Goal: Task Accomplishment & Management: Manage account settings

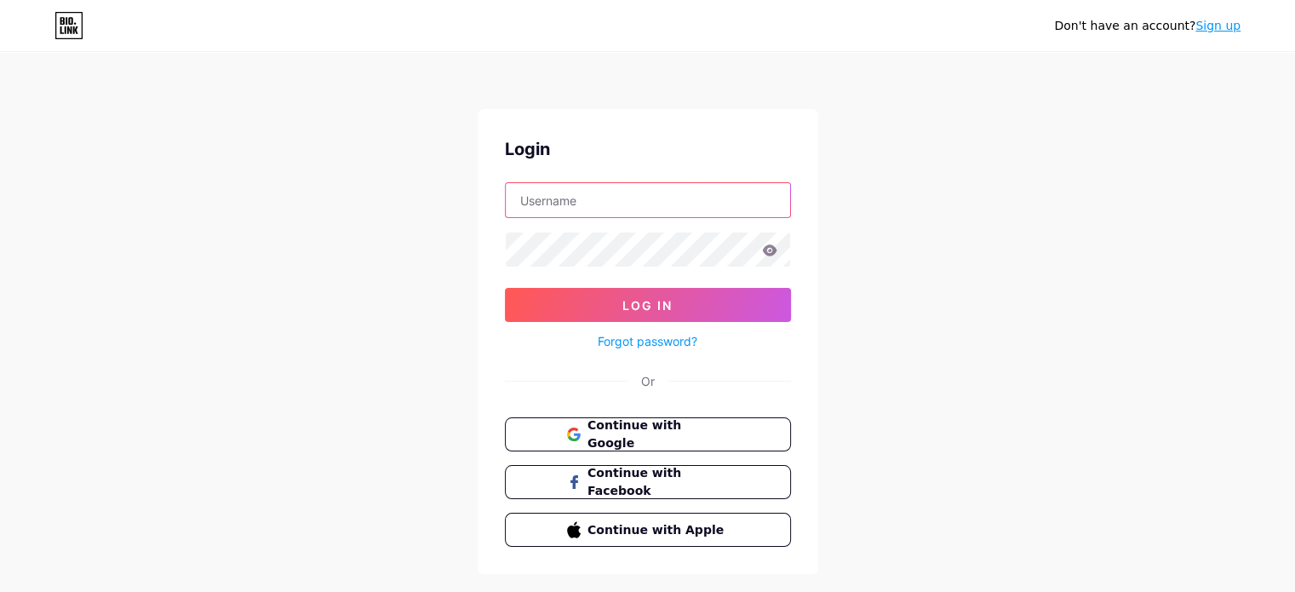
click at [620, 209] on input "text" at bounding box center [648, 200] width 284 height 34
paste input "[EMAIL_ADDRESS][DOMAIN_NAME]"
type input "[EMAIL_ADDRESS][DOMAIN_NAME]"
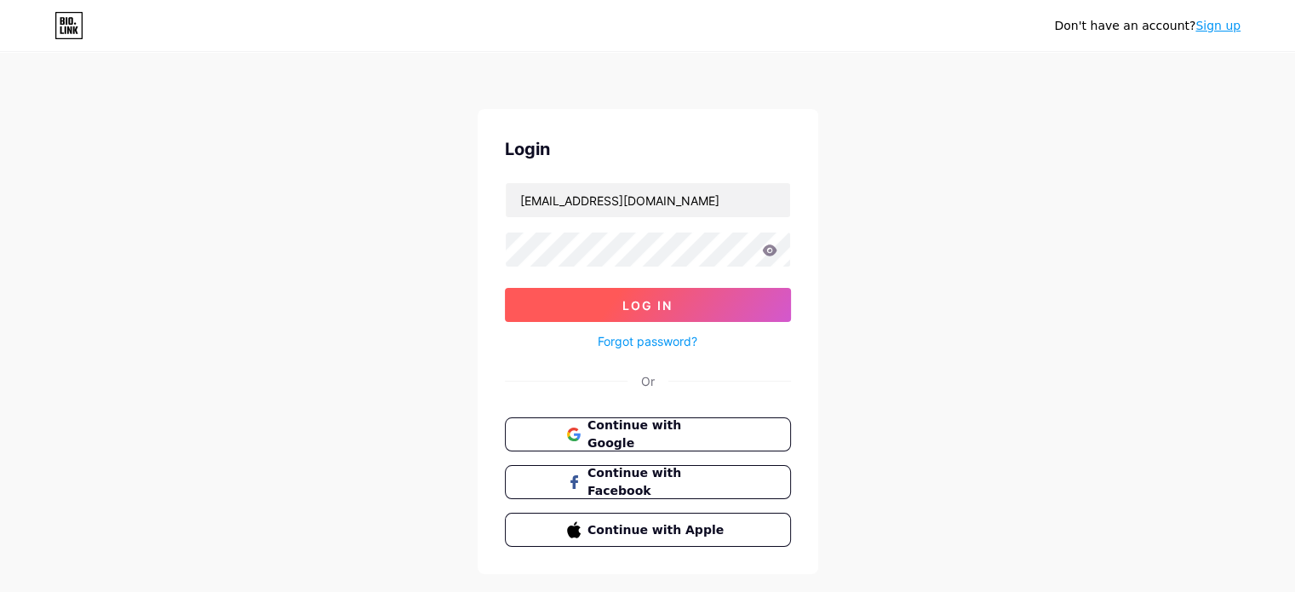
click at [587, 296] on button "Log In" at bounding box center [648, 305] width 286 height 34
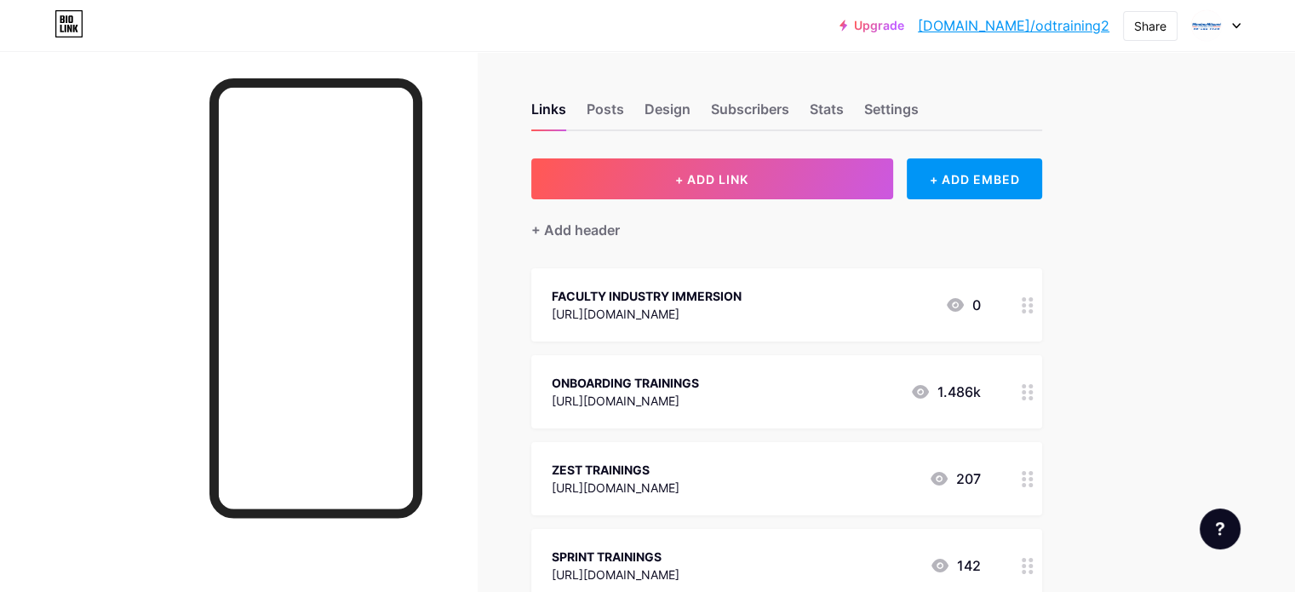
click at [1081, 20] on link "[DOMAIN_NAME]/odtraining2" at bounding box center [1014, 25] width 192 height 20
click at [1042, 74] on div "Links Posts Design Subscribers Stats Settings" at bounding box center [786, 101] width 511 height 60
click at [1229, 26] on div at bounding box center [1215, 25] width 49 height 31
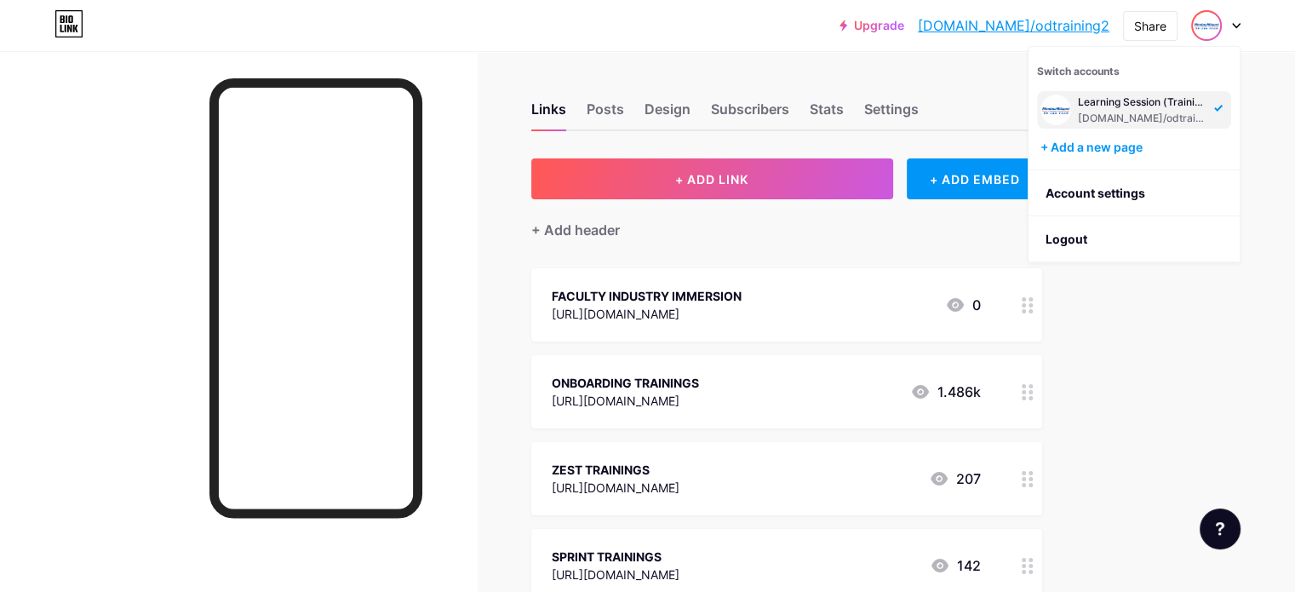
click at [1210, 24] on img at bounding box center [1205, 25] width 27 height 27
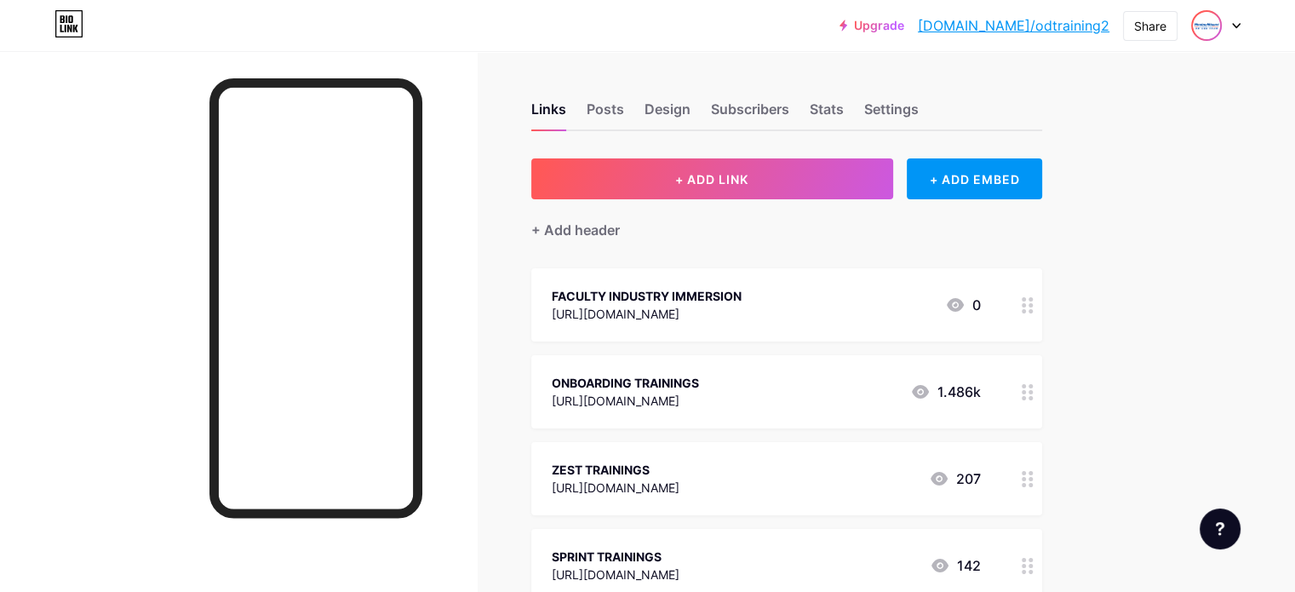
click at [1209, 18] on img at bounding box center [1205, 25] width 27 height 27
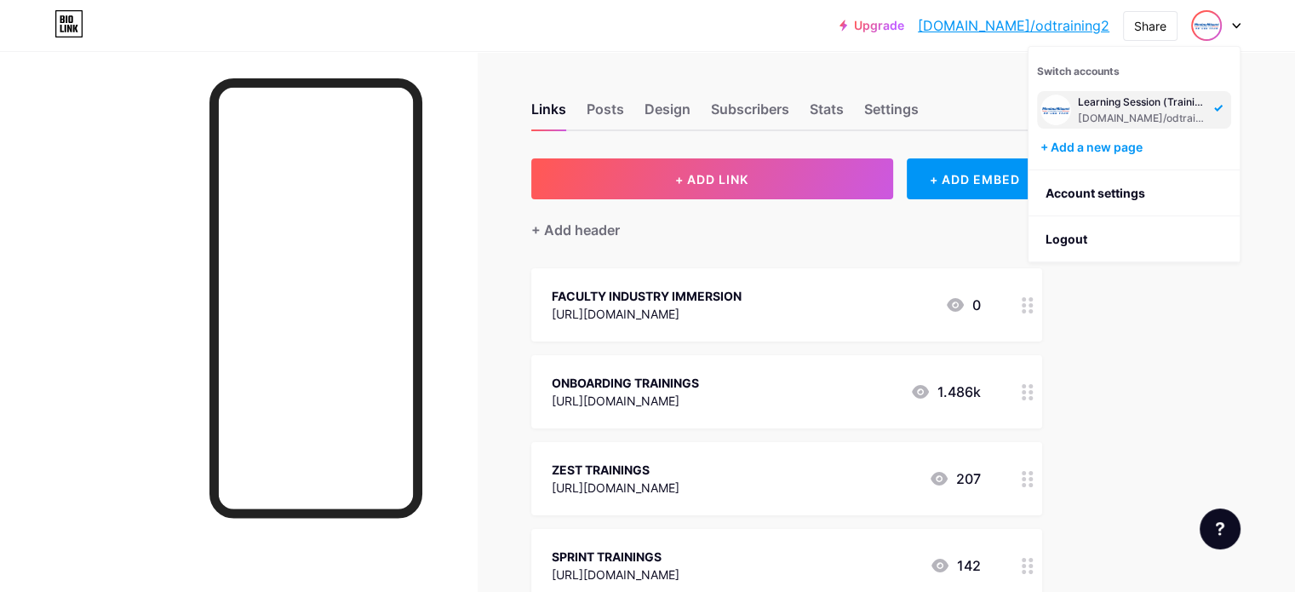
click at [1140, 96] on div "Learning Session (Trainings) Evaluation and Other Assessments" at bounding box center [1143, 102] width 131 height 14
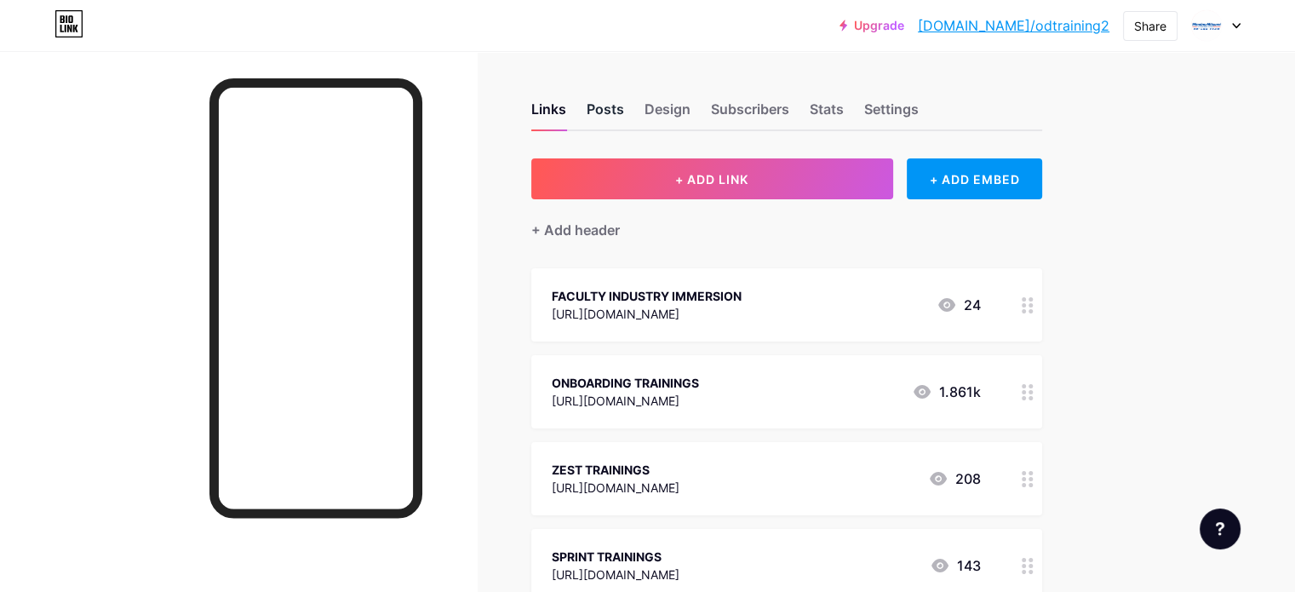
click at [624, 105] on div "Posts" at bounding box center [604, 114] width 37 height 31
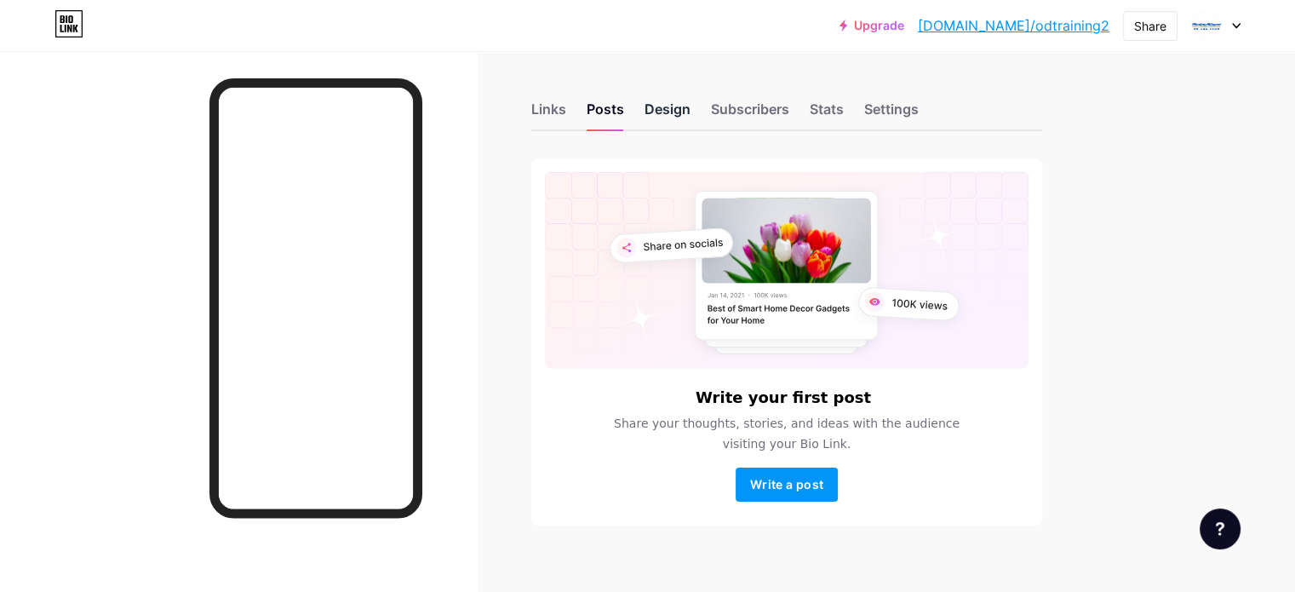
click at [690, 99] on div "Design" at bounding box center [667, 114] width 46 height 31
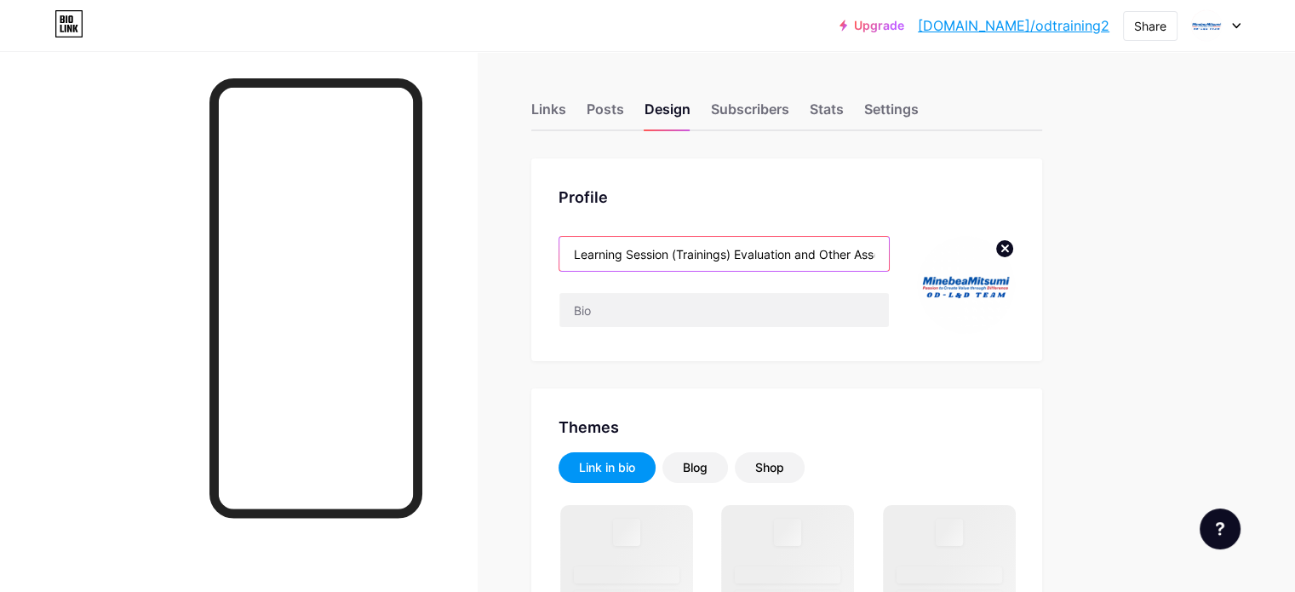
click at [889, 262] on input "Learning Session (Trainings) Evaluation and Other Assessments" at bounding box center [723, 254] width 329 height 34
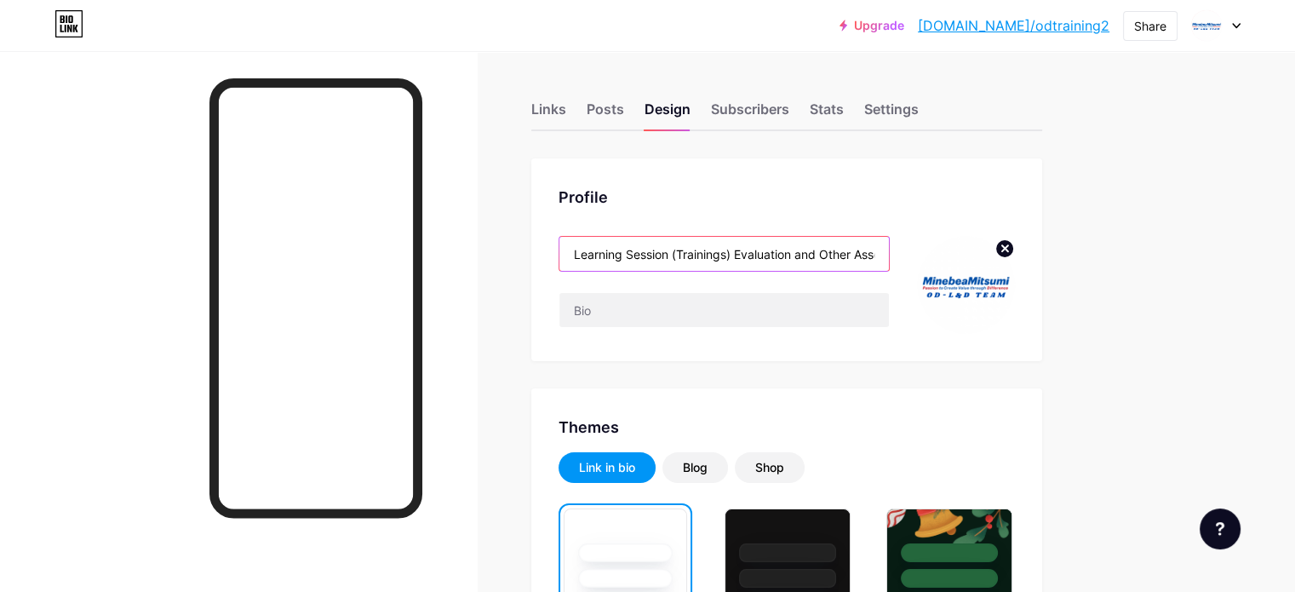
click at [783, 243] on input "Learning Session (Trainings) Evaluation and Other Assessments" at bounding box center [723, 254] width 329 height 34
click at [763, 253] on input "Learning Session (Trainings) Evaluation and Other Assessments" at bounding box center [723, 254] width 329 height 34
click at [860, 256] on input "Learning Session (Trainings) Evaluation and Other Assessments" at bounding box center [723, 254] width 329 height 34
click at [888, 255] on input "Learning Session (Trainings) Evaluation and Other Assessments" at bounding box center [723, 254] width 329 height 34
click at [889, 251] on input "Learning Session (Trainings) Evaluation and Other Assessments" at bounding box center [723, 254] width 329 height 34
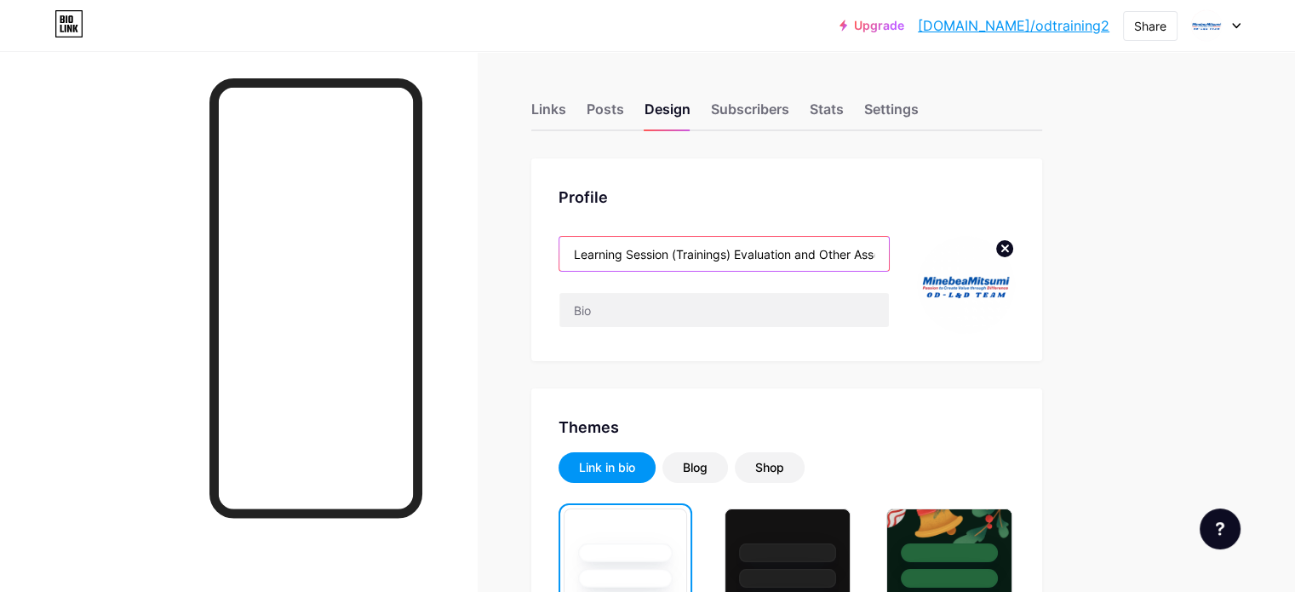
click at [763, 251] on input "Learning Session (Trainings) Evaluation and Other Assessments" at bounding box center [723, 254] width 329 height 34
drag, startPoint x: 648, startPoint y: 251, endPoint x: 1289, endPoint y: 277, distance: 641.4
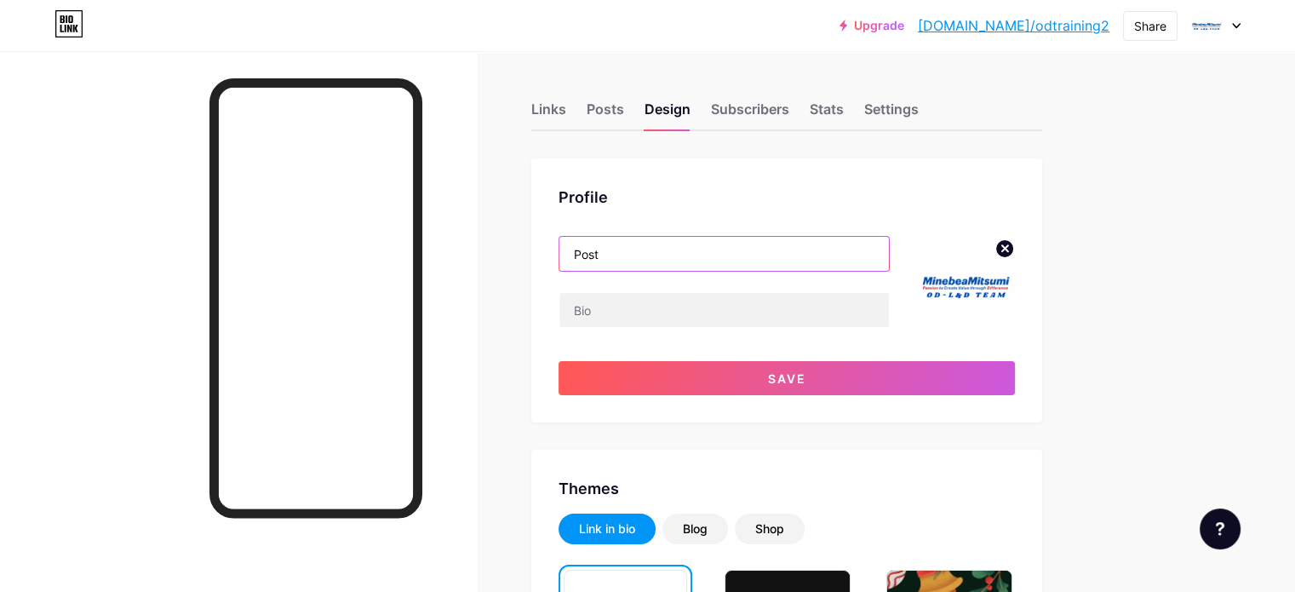
type input "Poste"
click at [665, 254] on input "Learning Session (Trainings) Evaluation and Other Assessments" at bounding box center [723, 254] width 329 height 34
click at [645, 250] on input "Learning Session (Trainings) Evaluation and Other Assessments" at bounding box center [723, 254] width 329 height 34
drag, startPoint x: 834, startPoint y: 254, endPoint x: 1011, endPoint y: 256, distance: 177.1
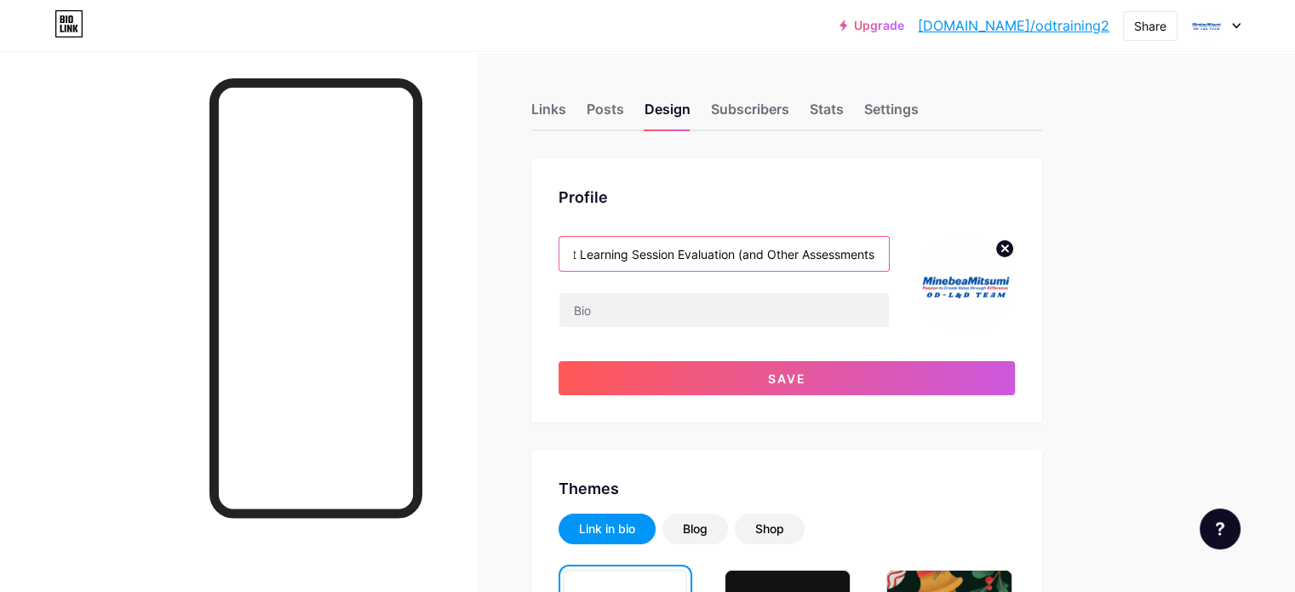
click at [1011, 256] on div "Post Learning Session Evaluation (and Other Assessments" at bounding box center [786, 285] width 456 height 98
type input "Post Learning Session Evaluation"
click at [884, 167] on div "Profile Post Learning Session Evaluation Save" at bounding box center [786, 290] width 511 height 264
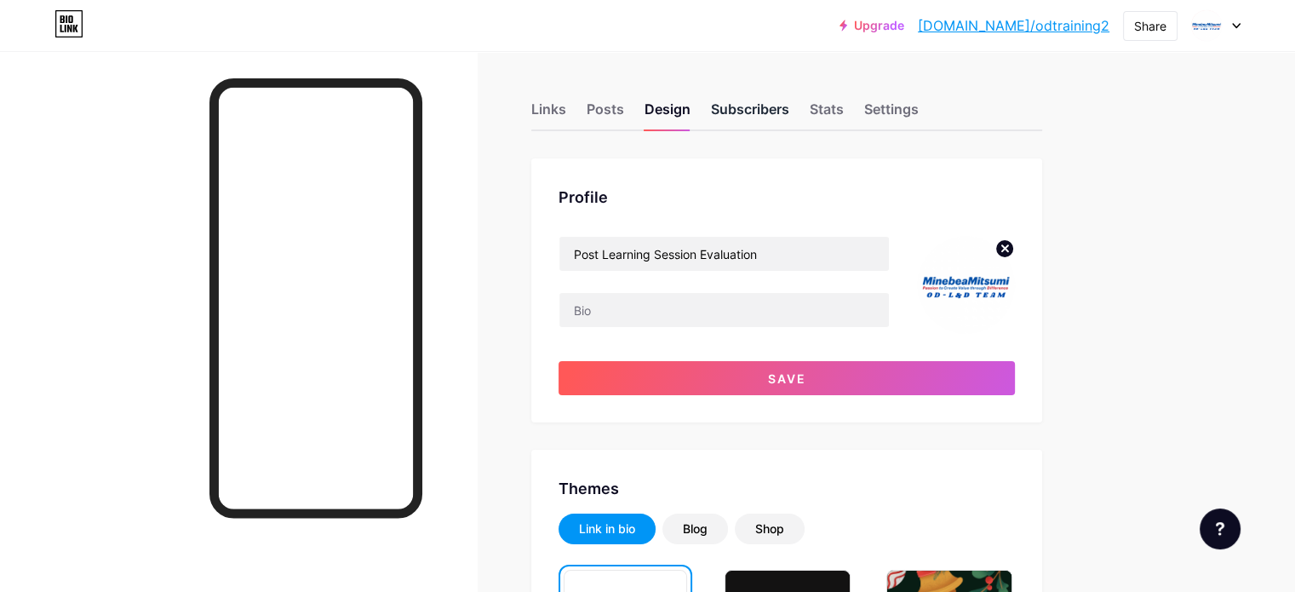
click at [789, 111] on div "Subscribers" at bounding box center [750, 114] width 78 height 31
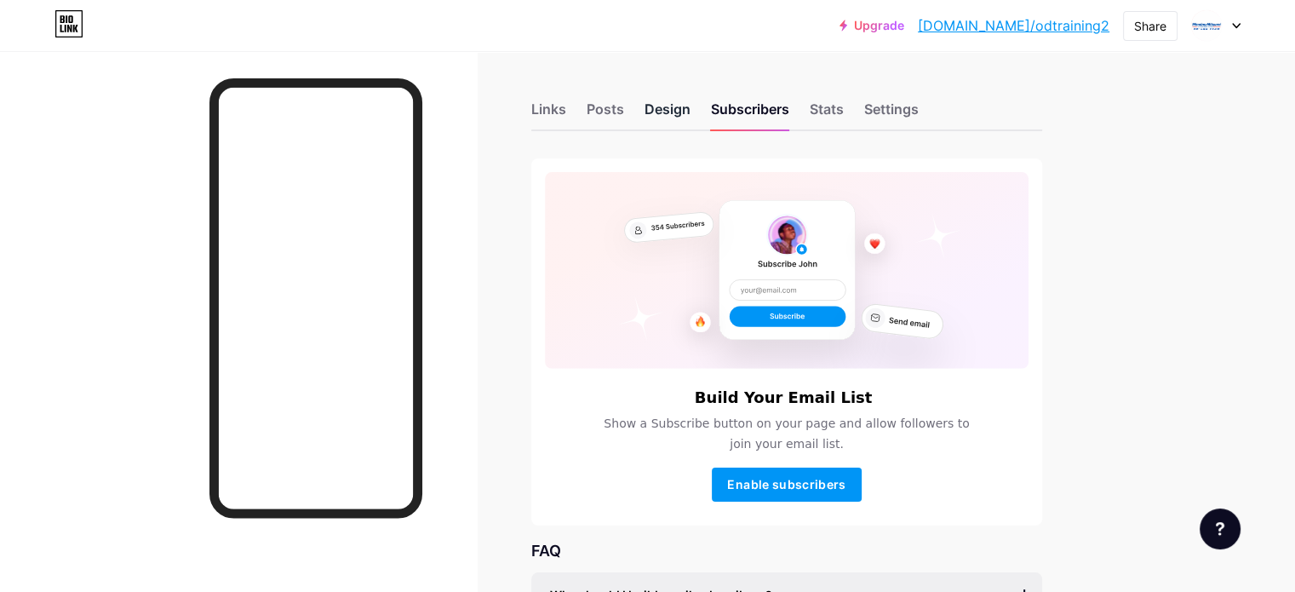
click at [690, 111] on div "Design" at bounding box center [667, 114] width 46 height 31
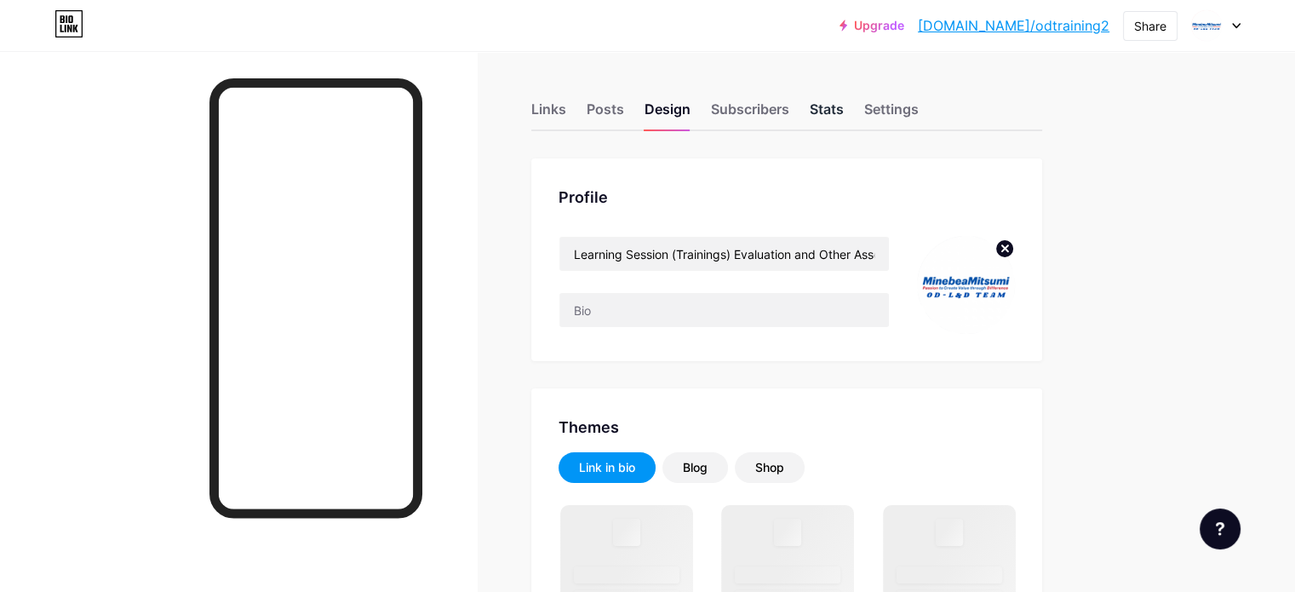
click at [843, 108] on div "Stats" at bounding box center [826, 114] width 34 height 31
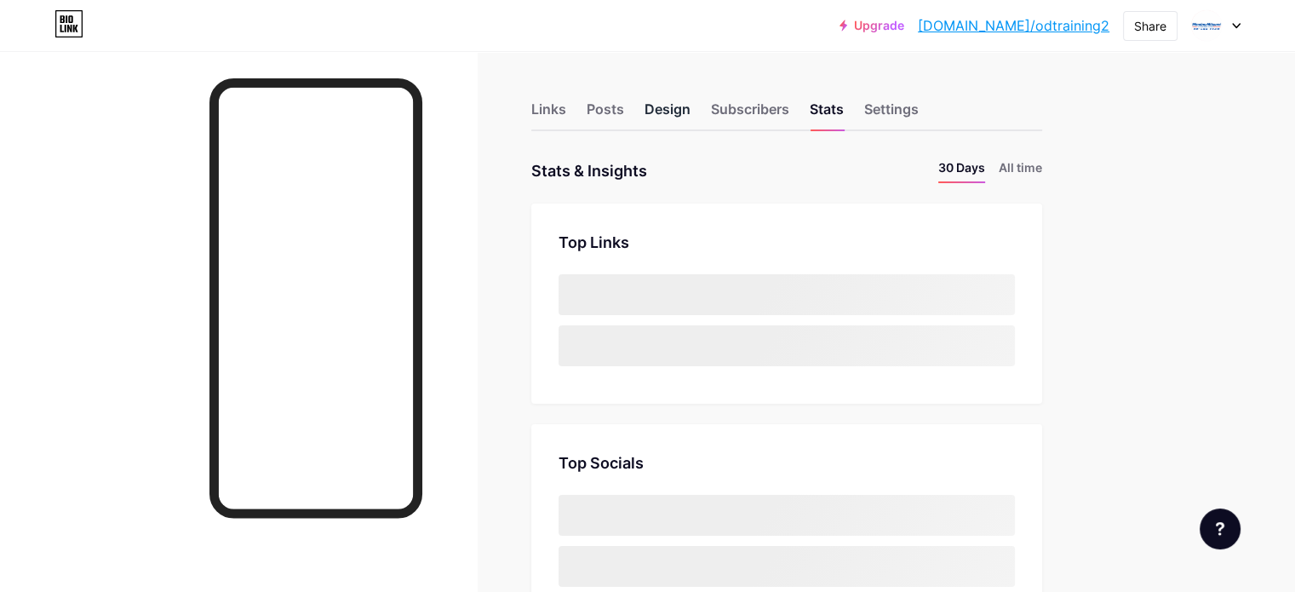
click at [690, 108] on div "Design" at bounding box center [667, 114] width 46 height 31
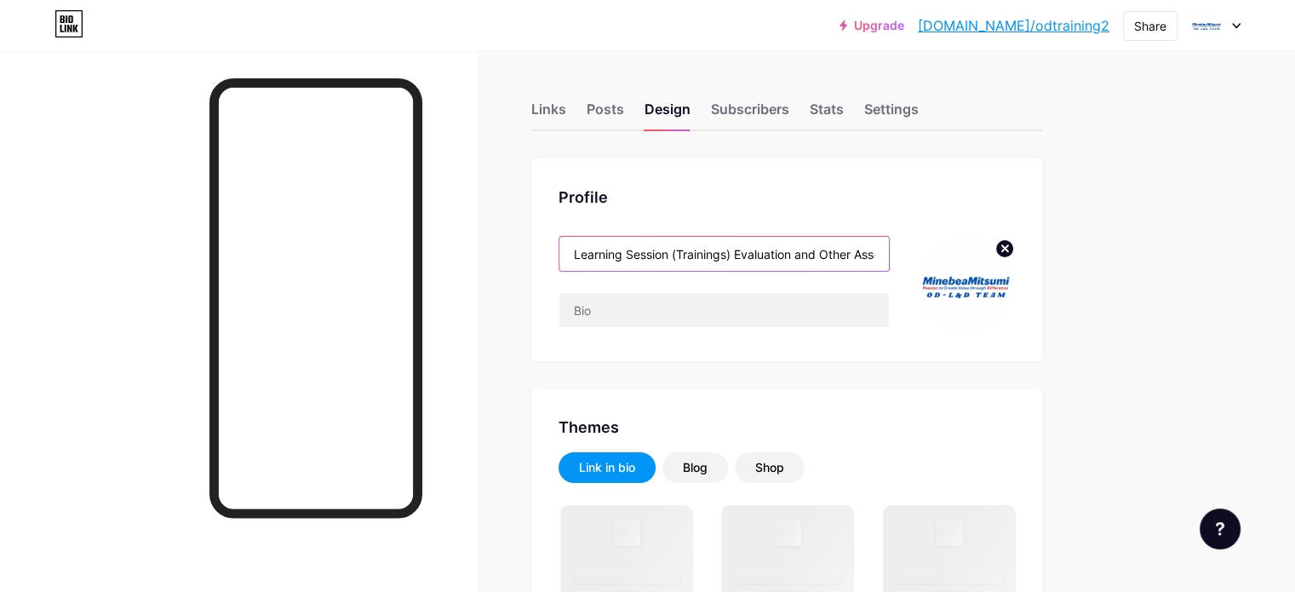
click at [812, 257] on input "Learning Session (Trainings) Evaluation and Other Assessments" at bounding box center [723, 254] width 329 height 34
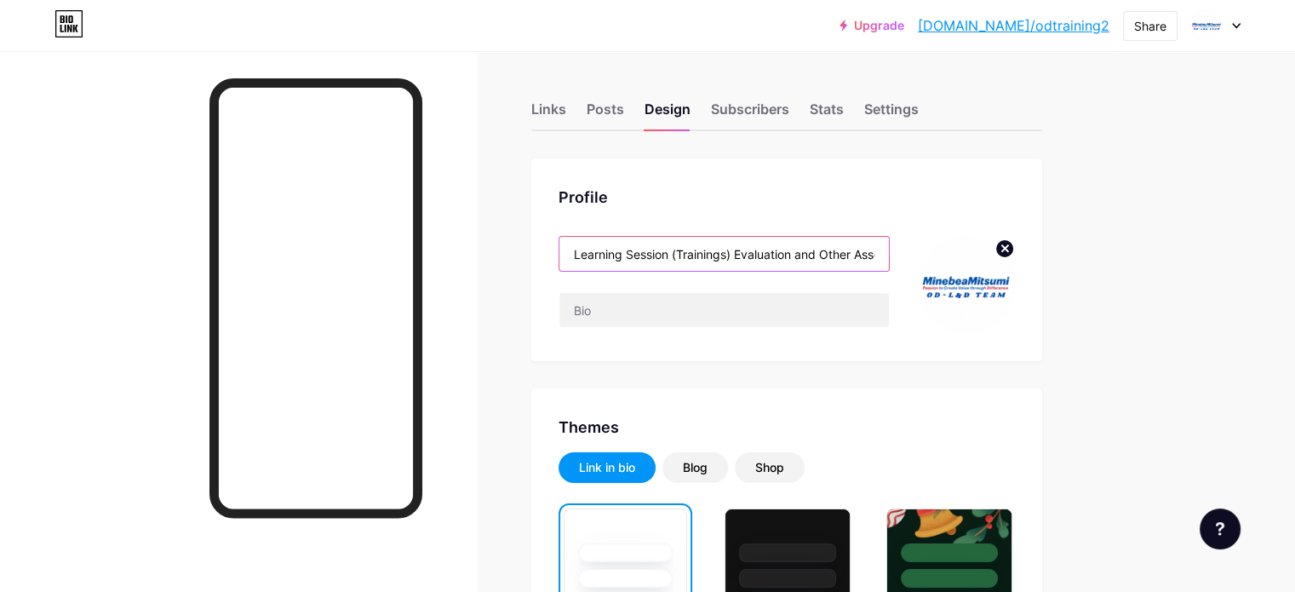
click at [792, 238] on input "Learning Session (Trainings) Evaluation and Other Assessments" at bounding box center [723, 254] width 329 height 34
click at [807, 254] on input "Learning Session (Trainings) Evaluation and Other Assessments" at bounding box center [723, 254] width 329 height 34
click at [755, 249] on input "Learning Session (Trainings) Evaluation and Other Assessments" at bounding box center [723, 254] width 329 height 34
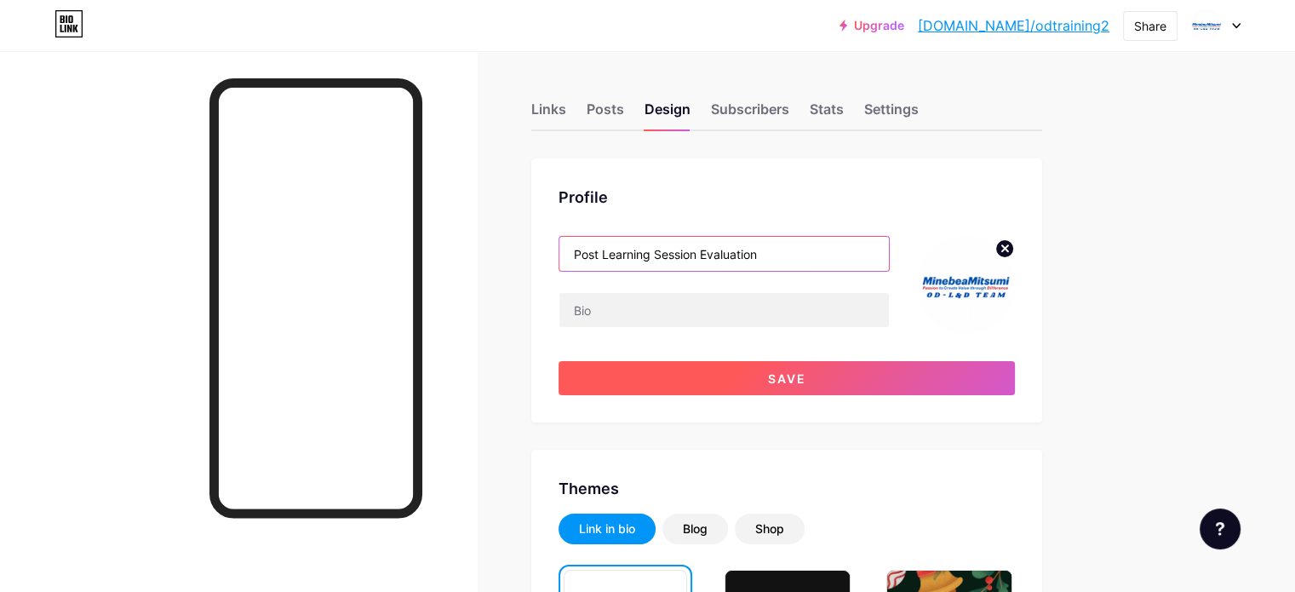
type input "Post Learning Session Evaluation"
click at [806, 372] on span "Save" at bounding box center [787, 378] width 38 height 14
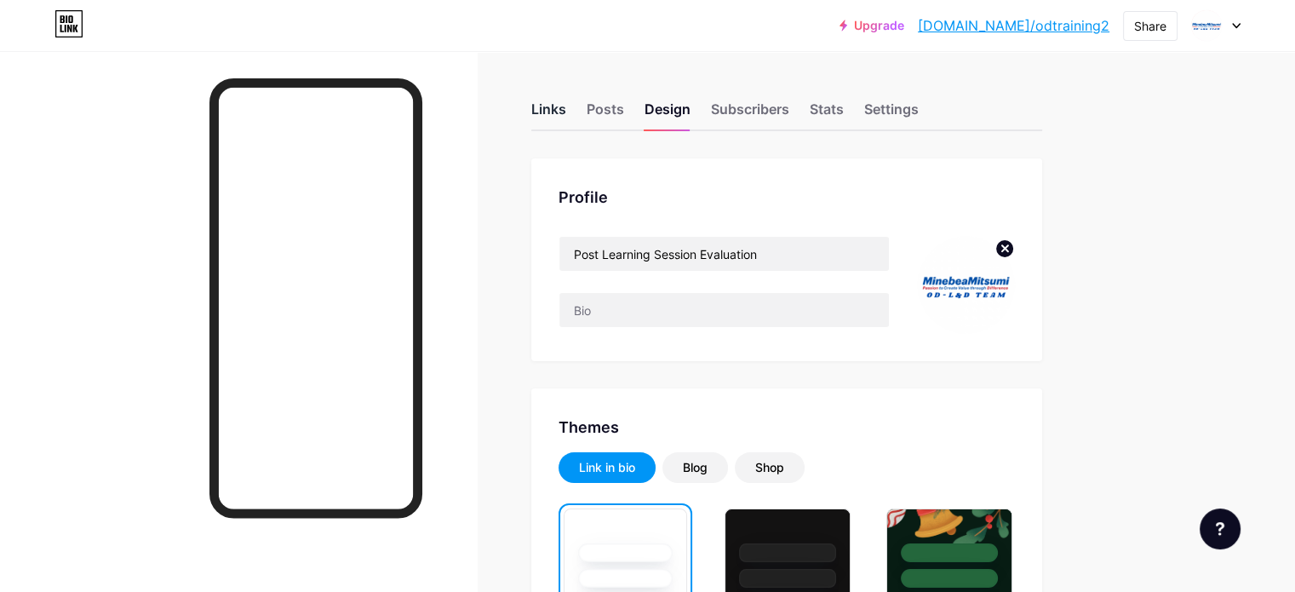
click at [566, 100] on div "Links" at bounding box center [548, 114] width 35 height 31
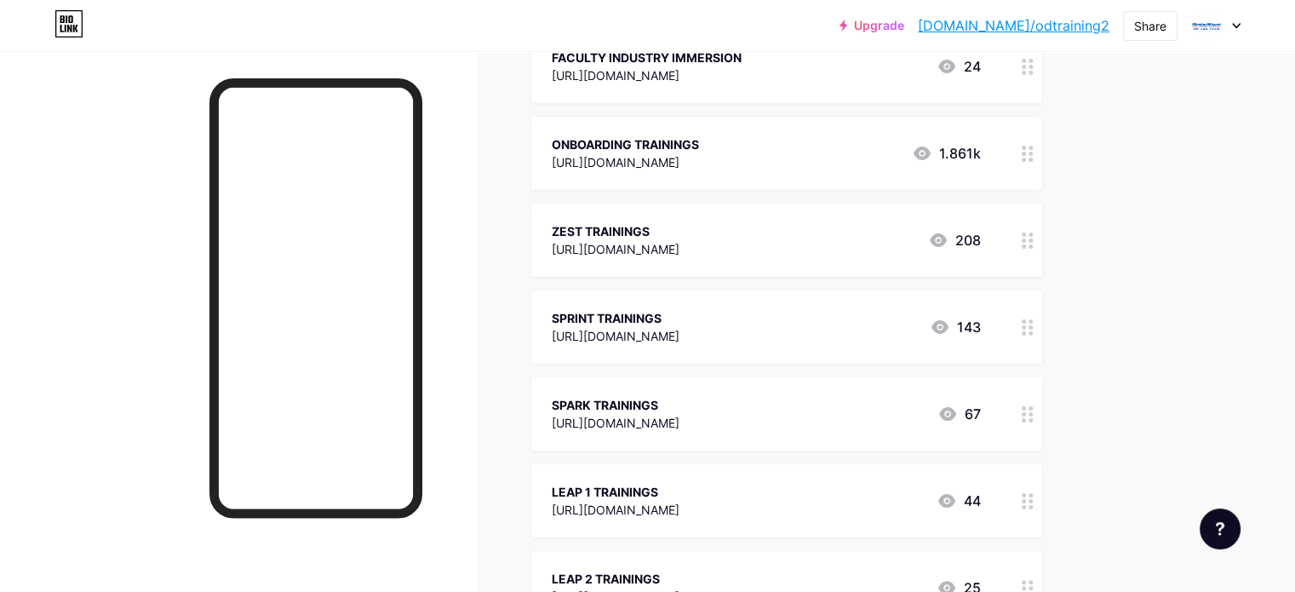
scroll to position [134, 0]
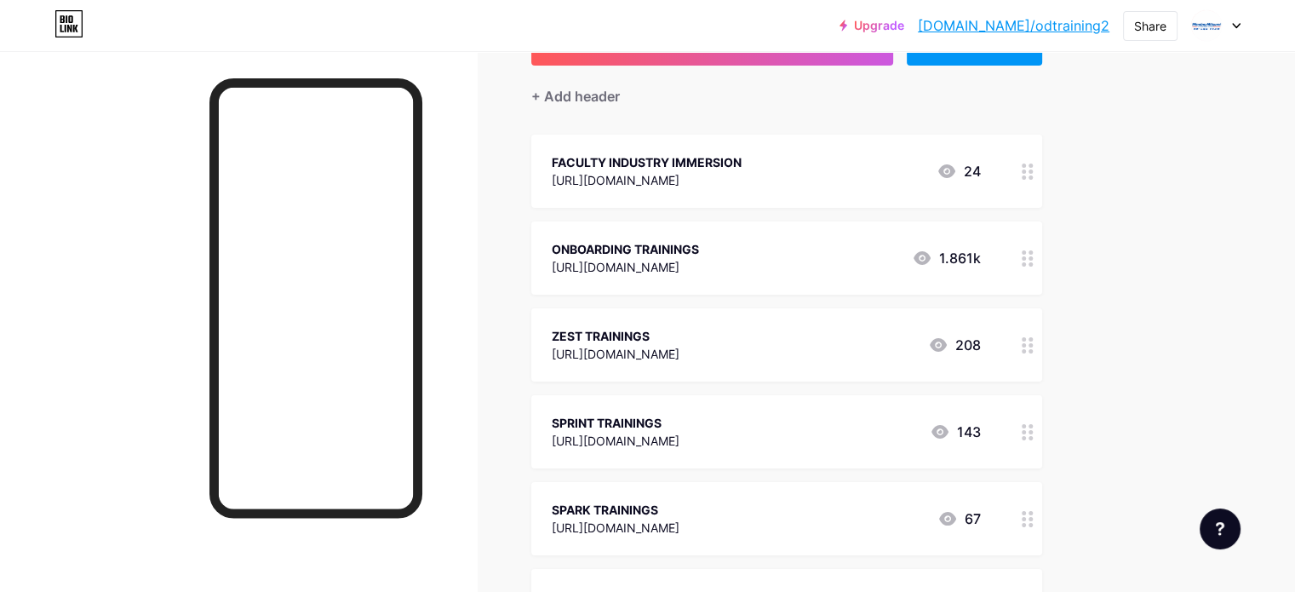
click at [1033, 169] on icon at bounding box center [1027, 171] width 12 height 16
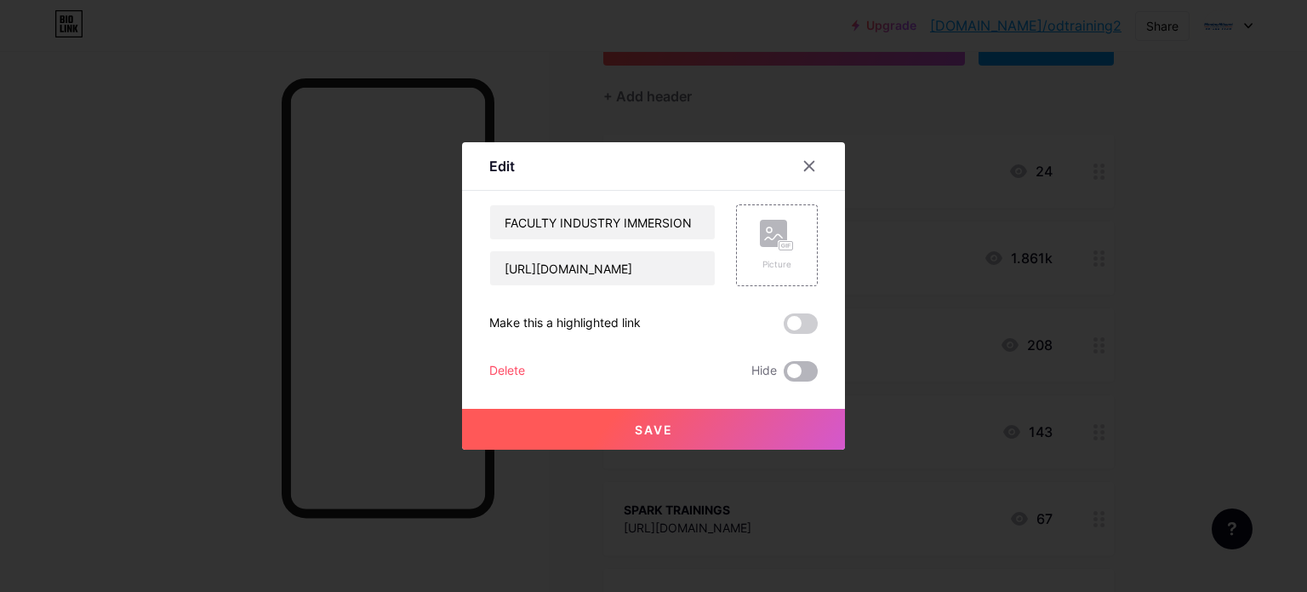
click at [800, 377] on span at bounding box center [801, 371] width 34 height 20
click at [784, 375] on input "checkbox" at bounding box center [784, 375] width 0 height 0
click at [695, 427] on button "Save" at bounding box center [653, 429] width 383 height 41
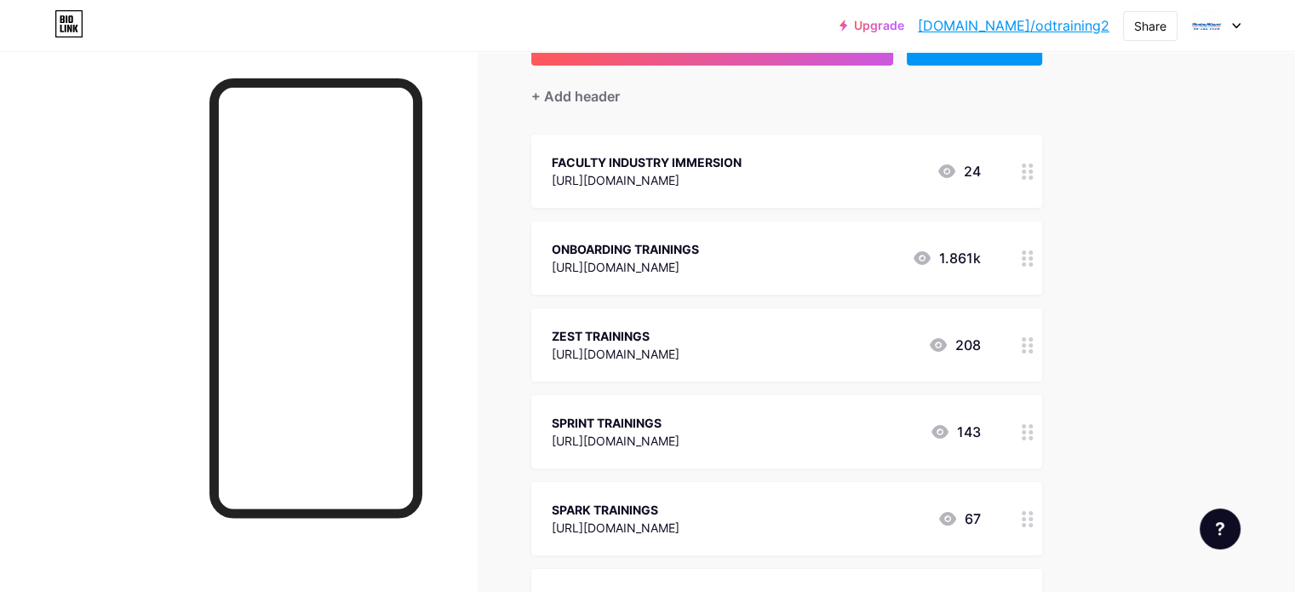
click at [1033, 166] on icon at bounding box center [1027, 171] width 12 height 16
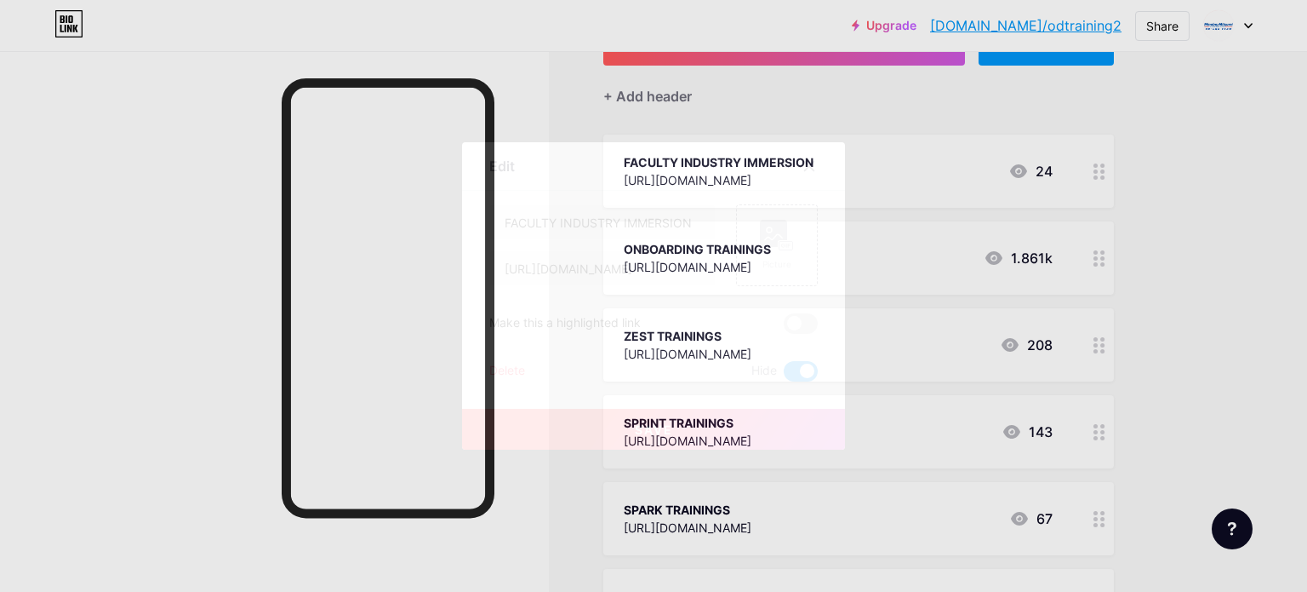
click at [1169, 160] on div at bounding box center [653, 296] width 1307 height 592
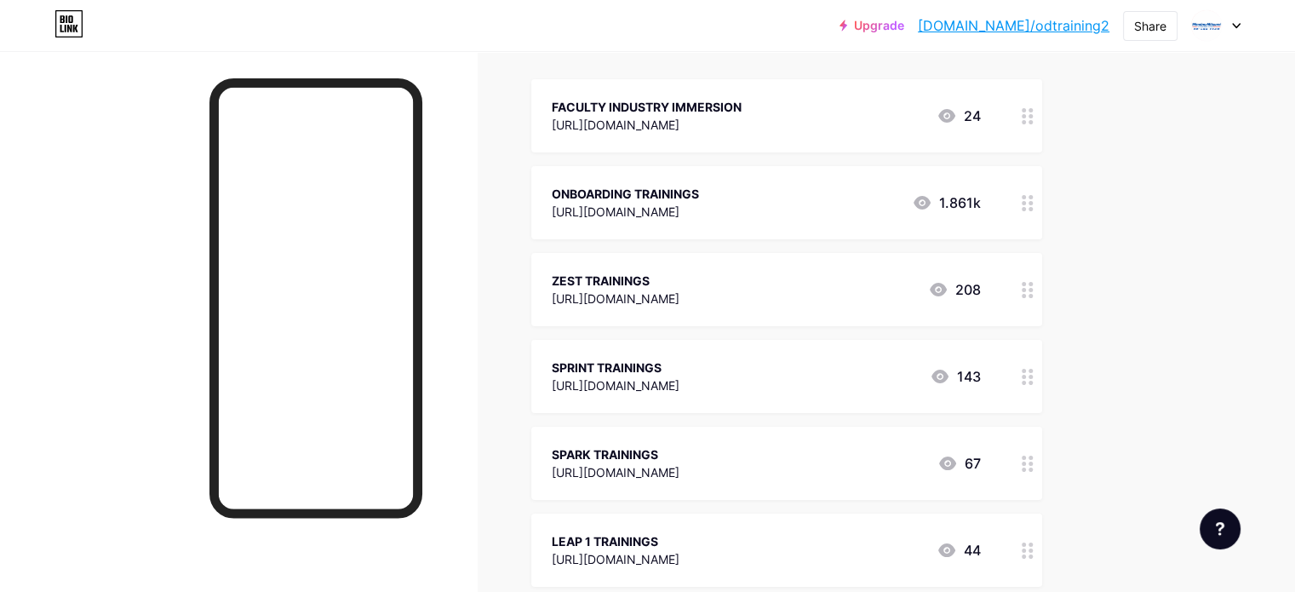
scroll to position [219, 0]
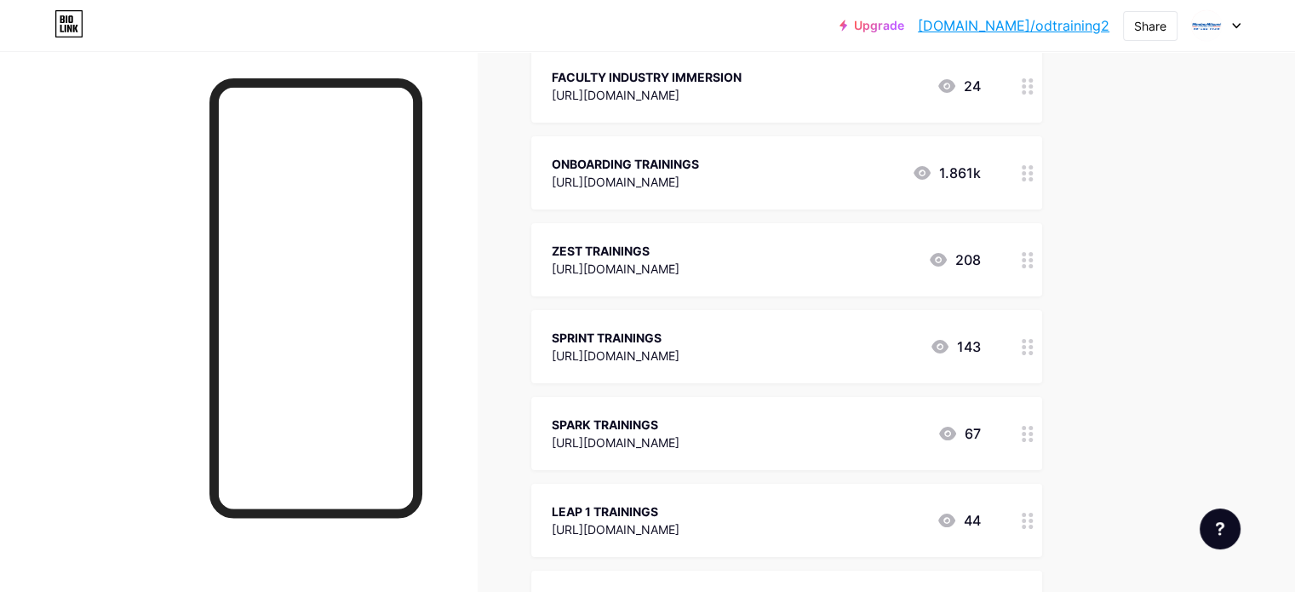
click at [1033, 174] on icon at bounding box center [1027, 173] width 12 height 16
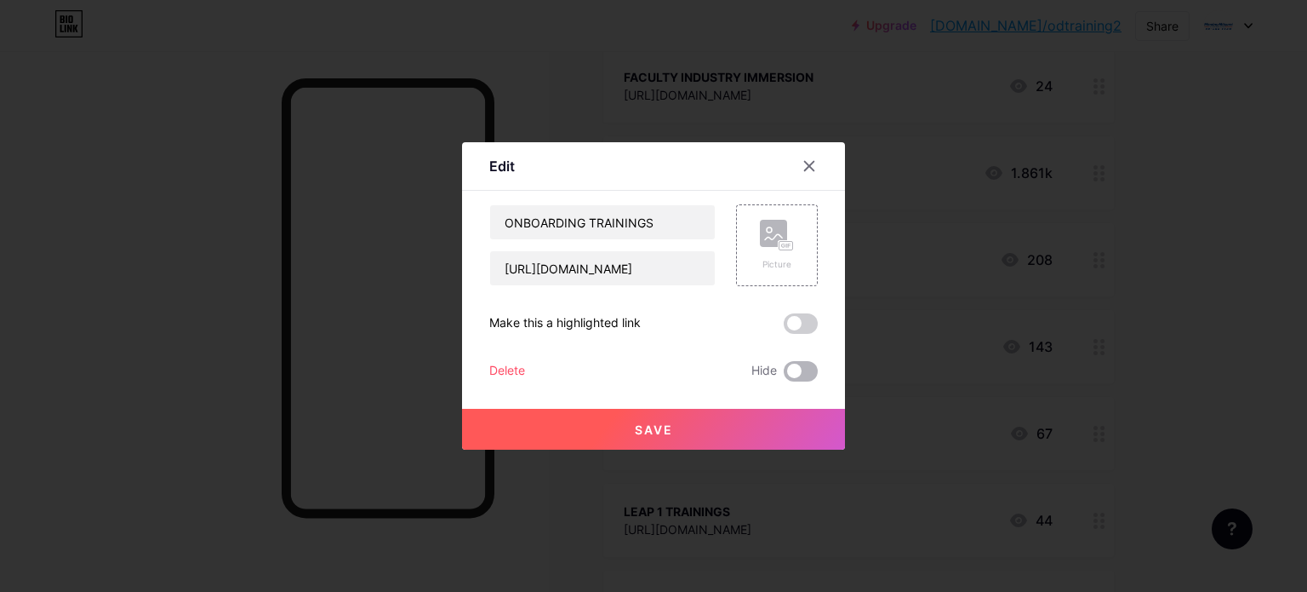
click at [796, 366] on span at bounding box center [801, 371] width 34 height 20
click at [784, 375] on input "checkbox" at bounding box center [784, 375] width 0 height 0
click at [715, 435] on button "Save" at bounding box center [653, 429] width 383 height 41
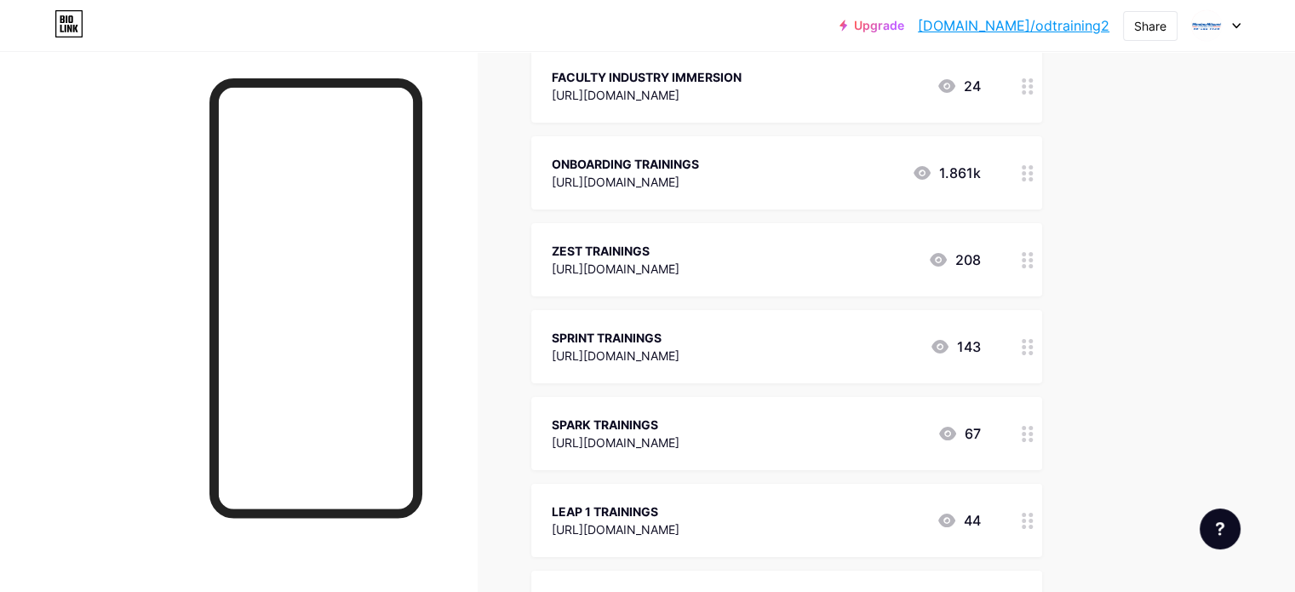
click at [1219, 163] on div "Upgrade [DOMAIN_NAME]/odtrai... [DOMAIN_NAME]/odtraining2 Share Switch accounts…" at bounding box center [647, 485] width 1295 height 1408
click at [1026, 171] on circle at bounding box center [1023, 173] width 4 height 4
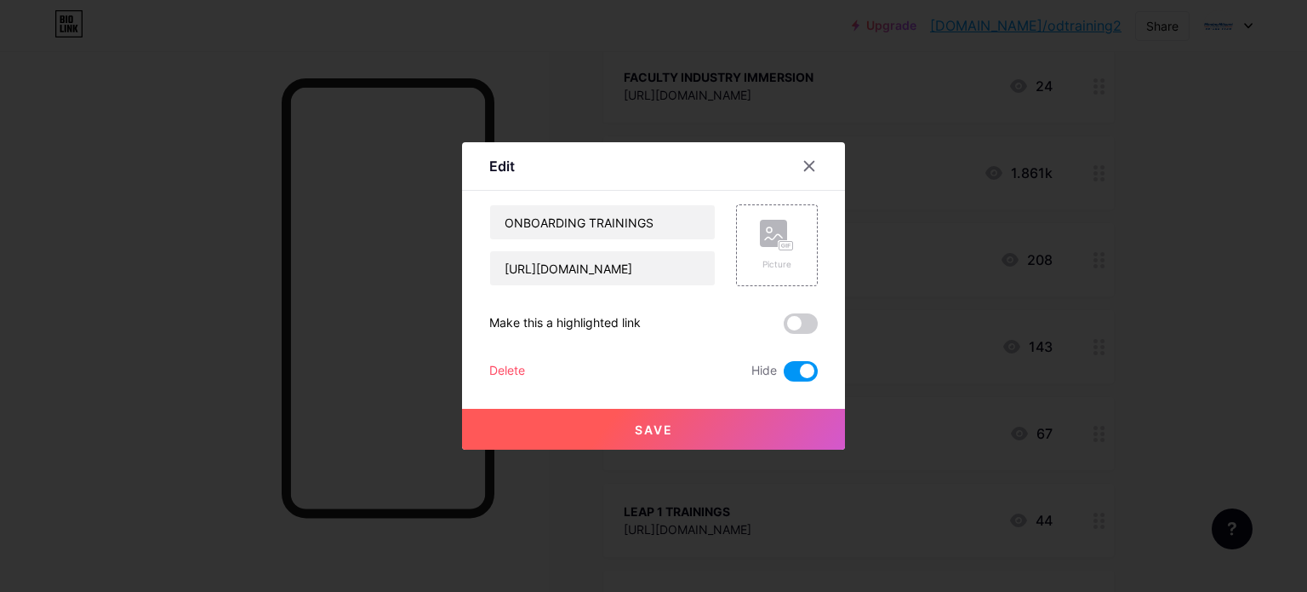
click at [1203, 169] on div at bounding box center [653, 296] width 1307 height 592
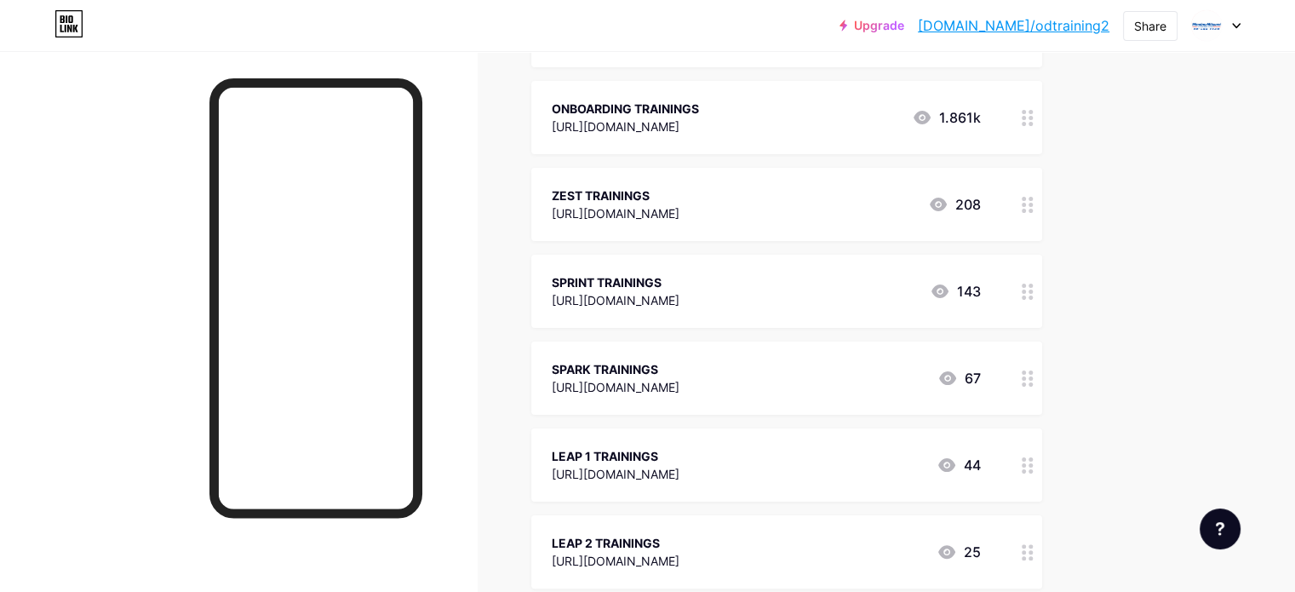
scroll to position [304, 0]
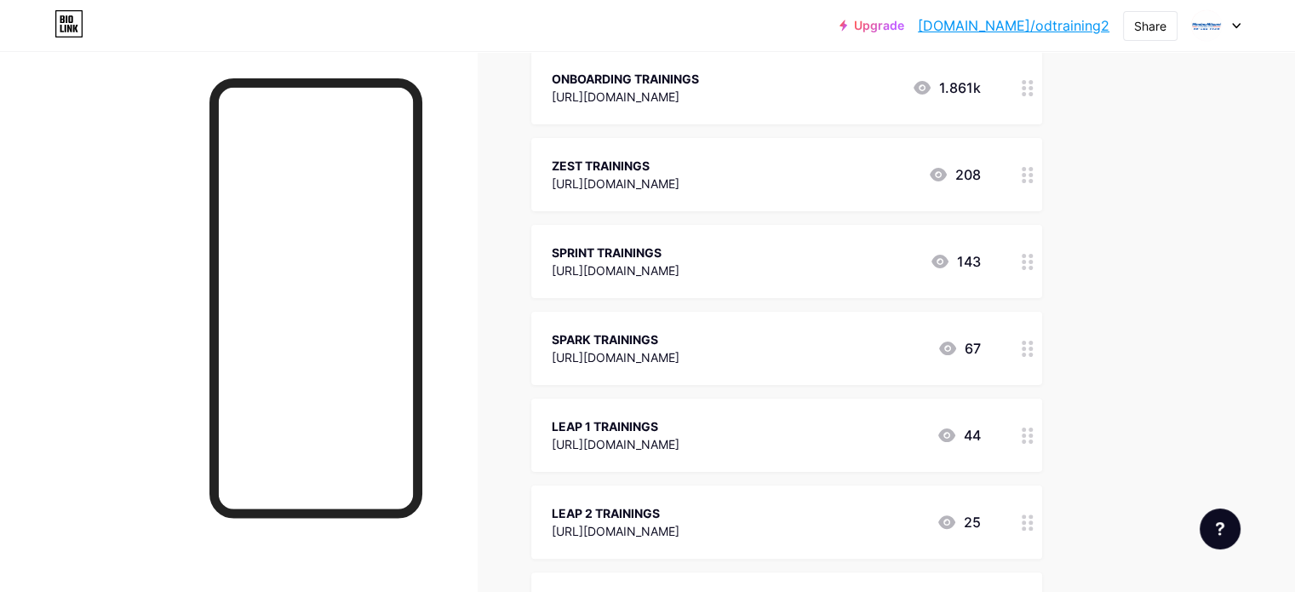
click at [1042, 173] on div at bounding box center [1027, 174] width 29 height 73
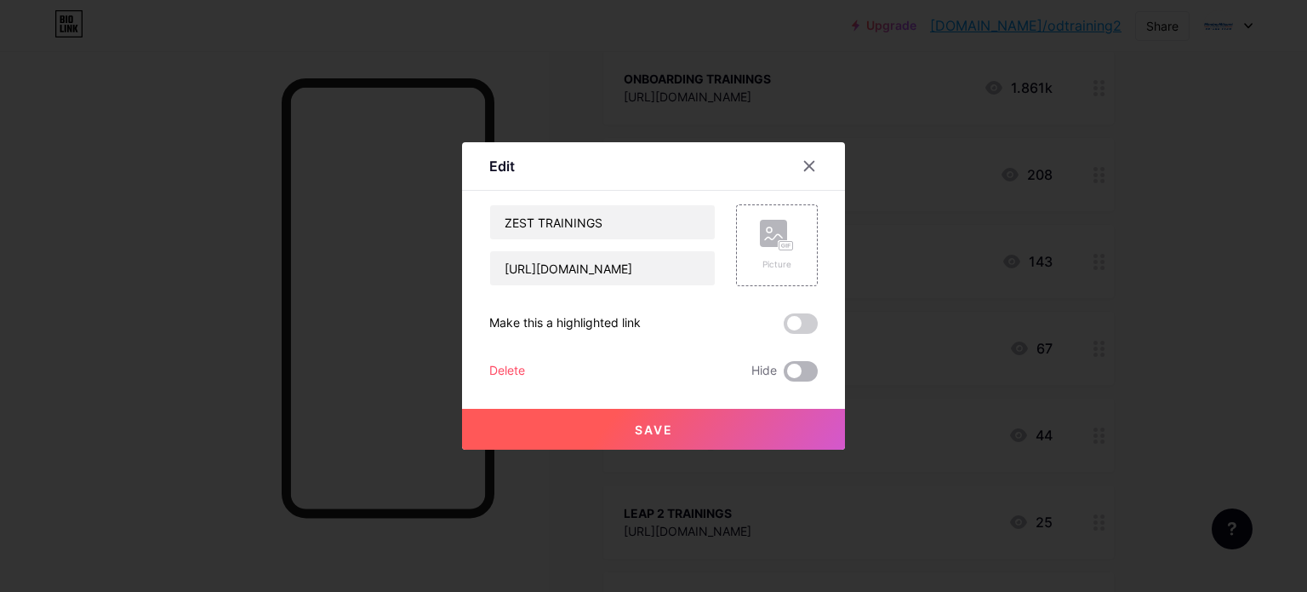
click at [794, 377] on span at bounding box center [801, 371] width 34 height 20
click at [784, 375] on input "checkbox" at bounding box center [784, 375] width 0 height 0
click at [706, 420] on button "Save" at bounding box center [653, 429] width 383 height 41
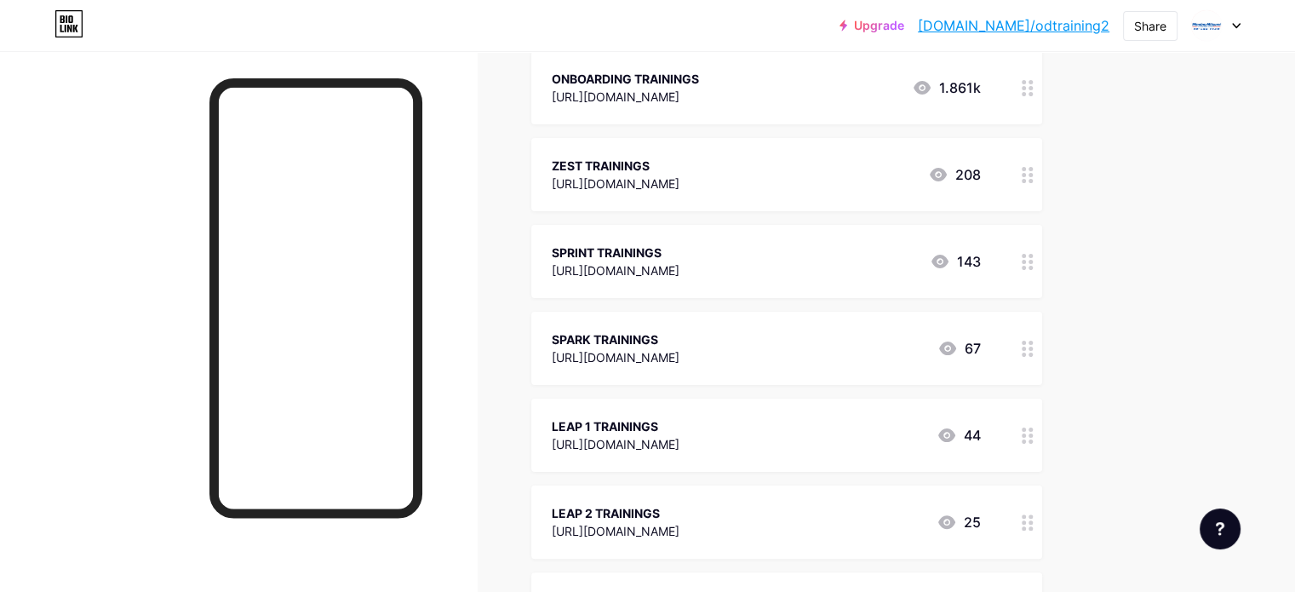
scroll to position [389, 0]
click at [1033, 177] on icon at bounding box center [1027, 177] width 12 height 16
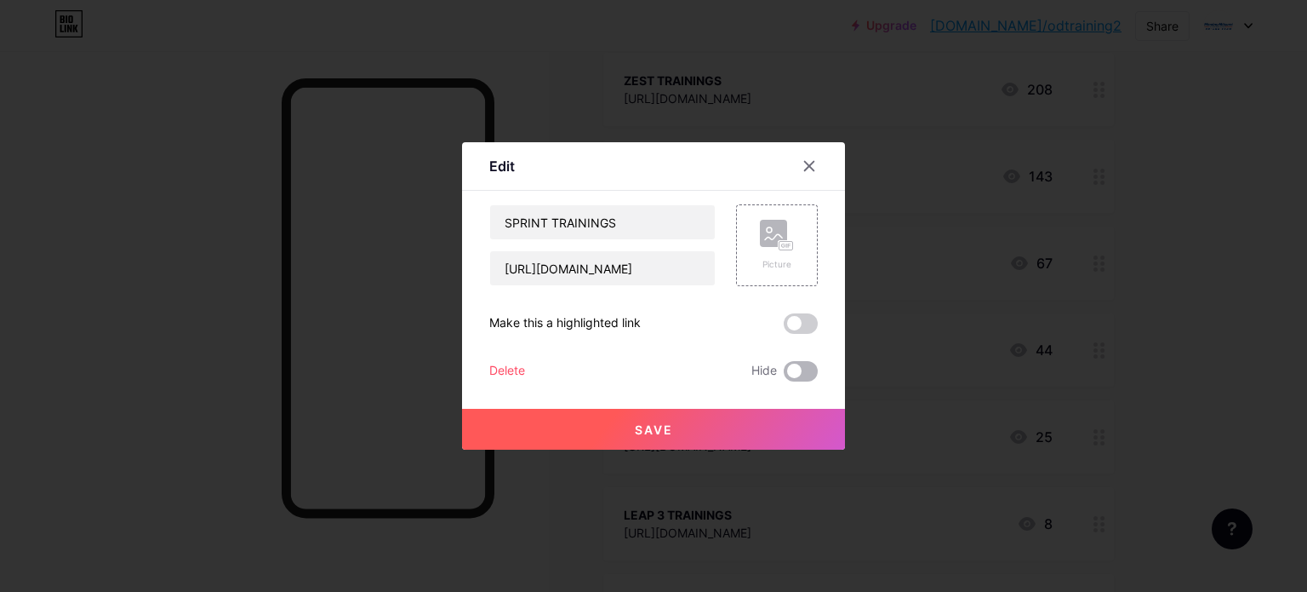
click at [810, 376] on span at bounding box center [801, 371] width 34 height 20
click at [784, 375] on input "checkbox" at bounding box center [784, 375] width 0 height 0
click at [735, 417] on button "Save" at bounding box center [653, 429] width 383 height 41
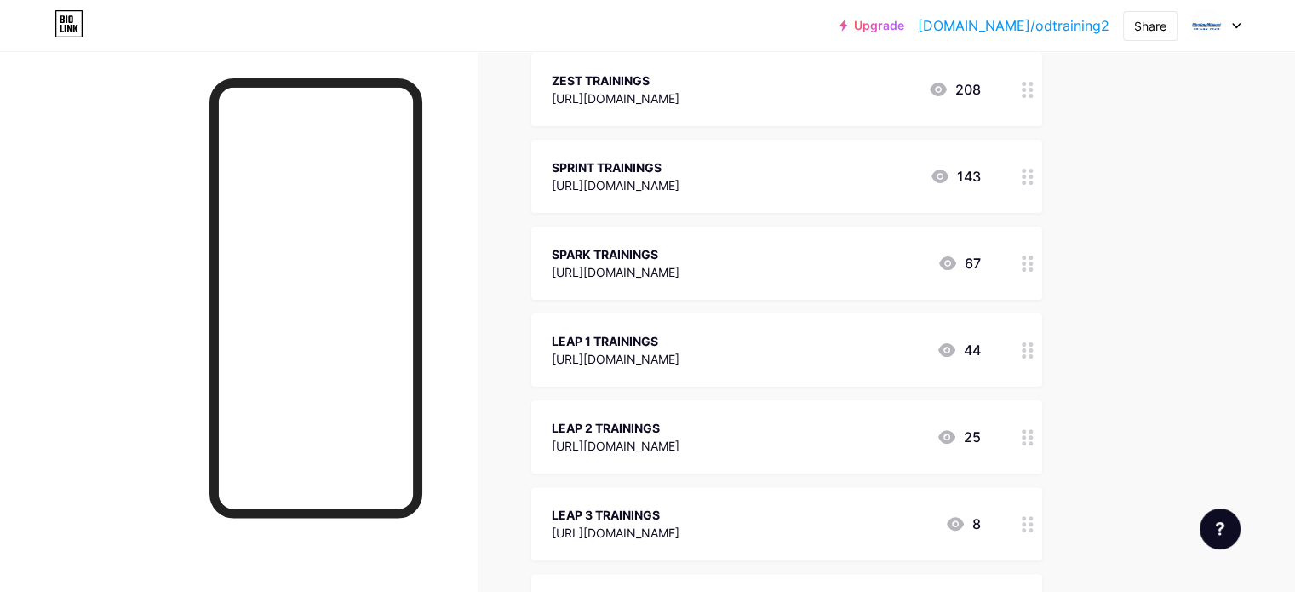
scroll to position [304, 0]
click at [1042, 174] on div at bounding box center [1027, 174] width 29 height 73
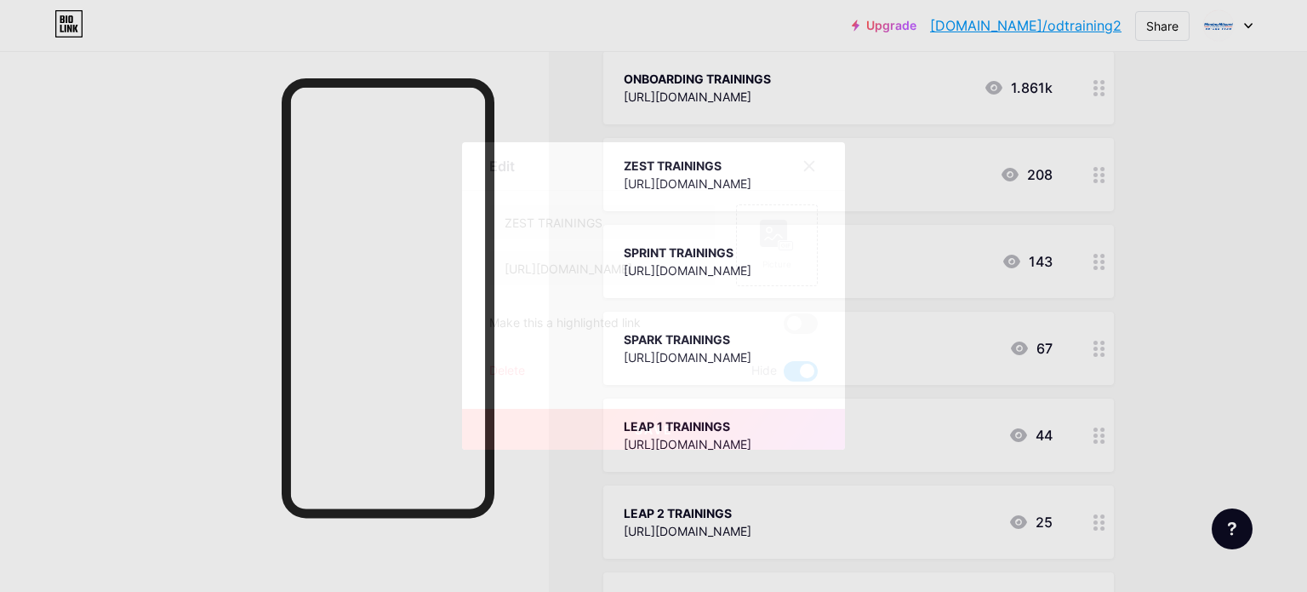
click at [1178, 174] on div at bounding box center [653, 296] width 1307 height 592
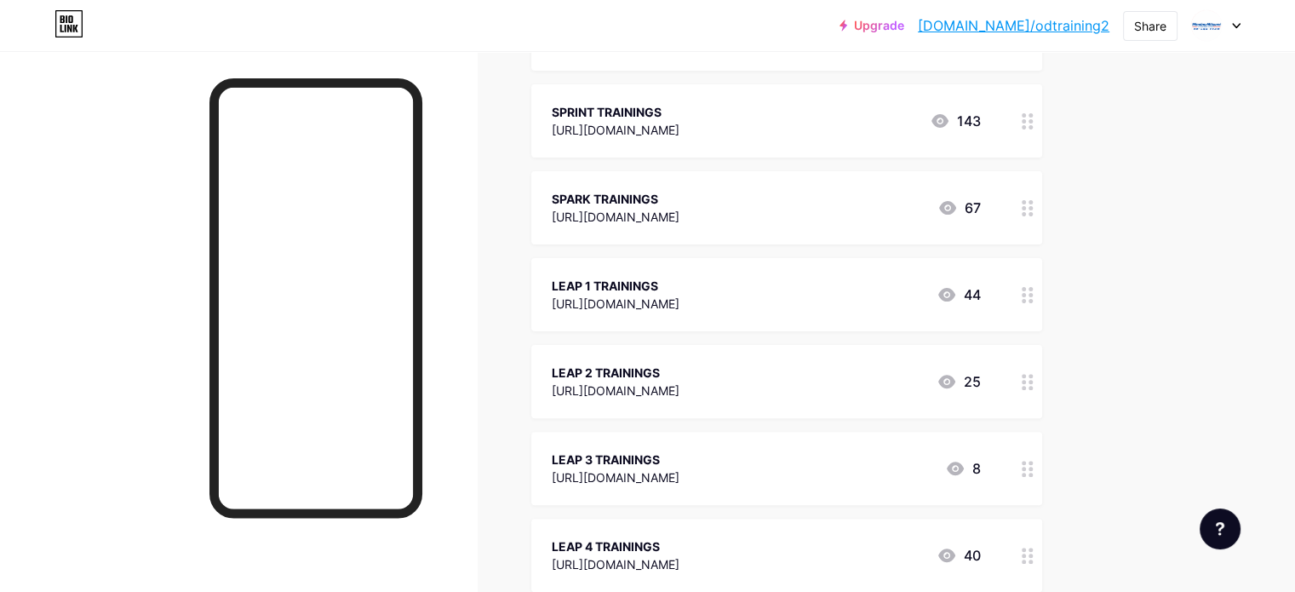
scroll to position [474, 0]
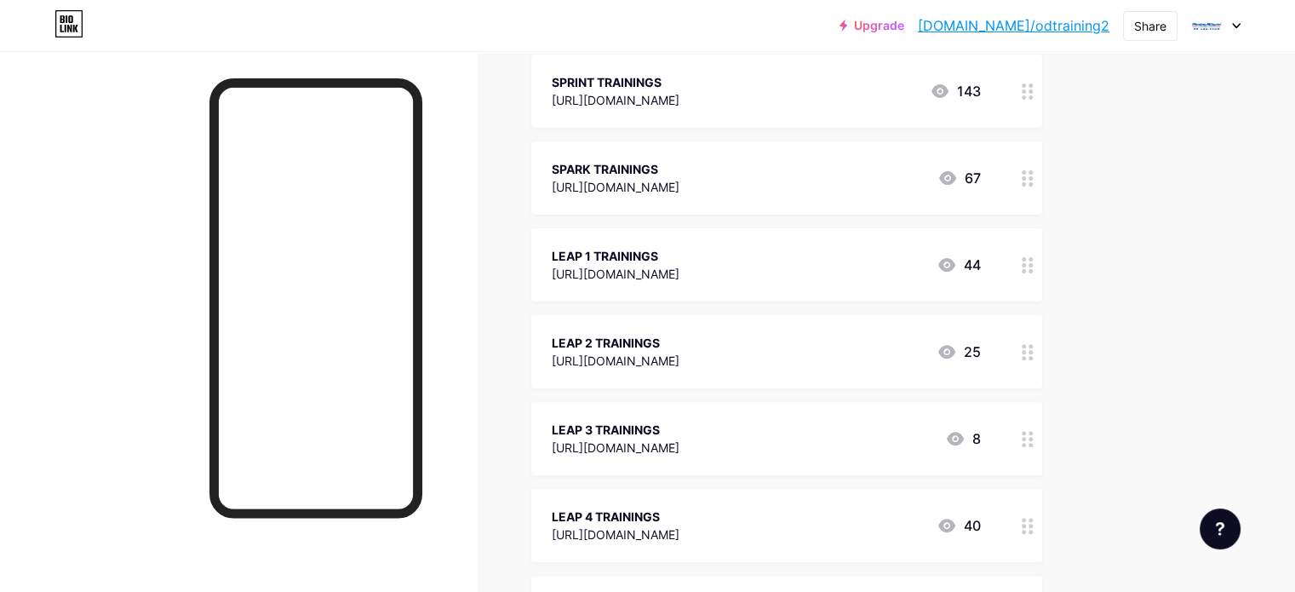
click at [1032, 177] on circle at bounding box center [1030, 178] width 4 height 4
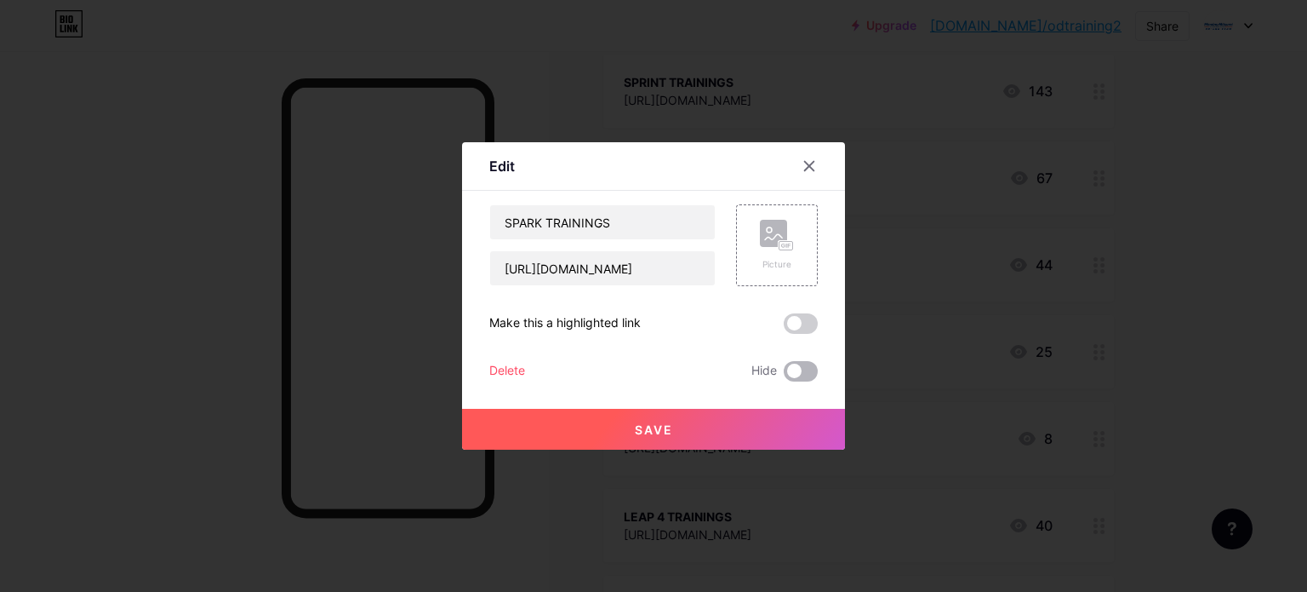
click at [790, 367] on span at bounding box center [801, 371] width 34 height 20
click at [784, 375] on input "checkbox" at bounding box center [784, 375] width 0 height 0
click at [695, 424] on button "Save" at bounding box center [653, 429] width 383 height 41
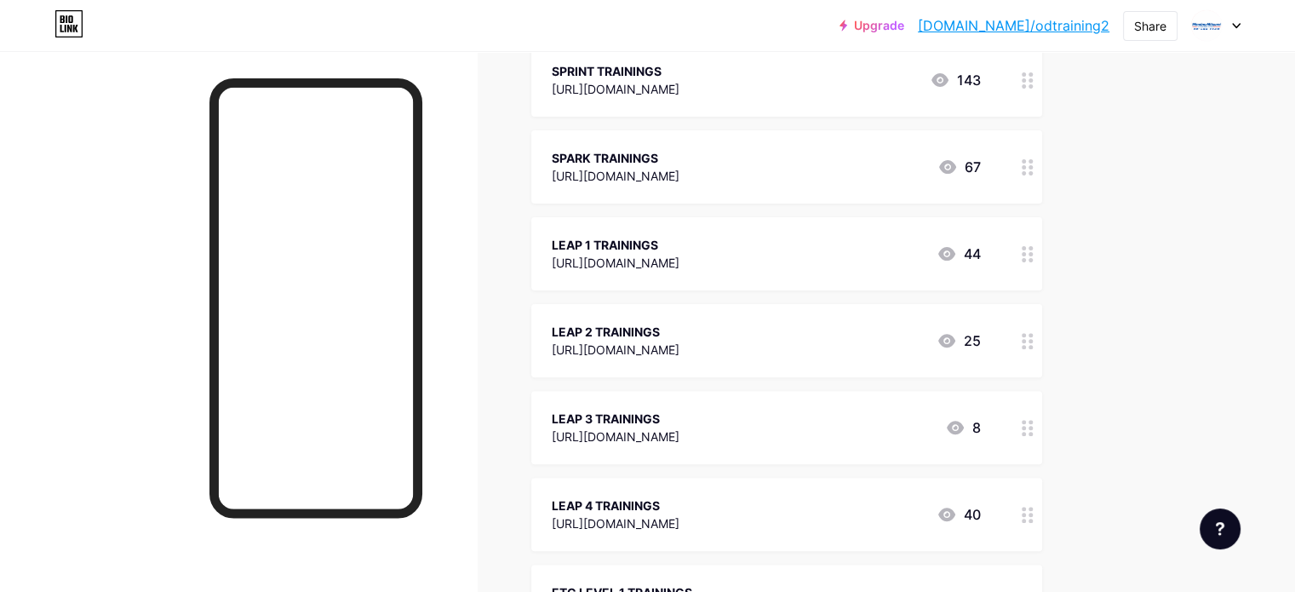
scroll to position [559, 0]
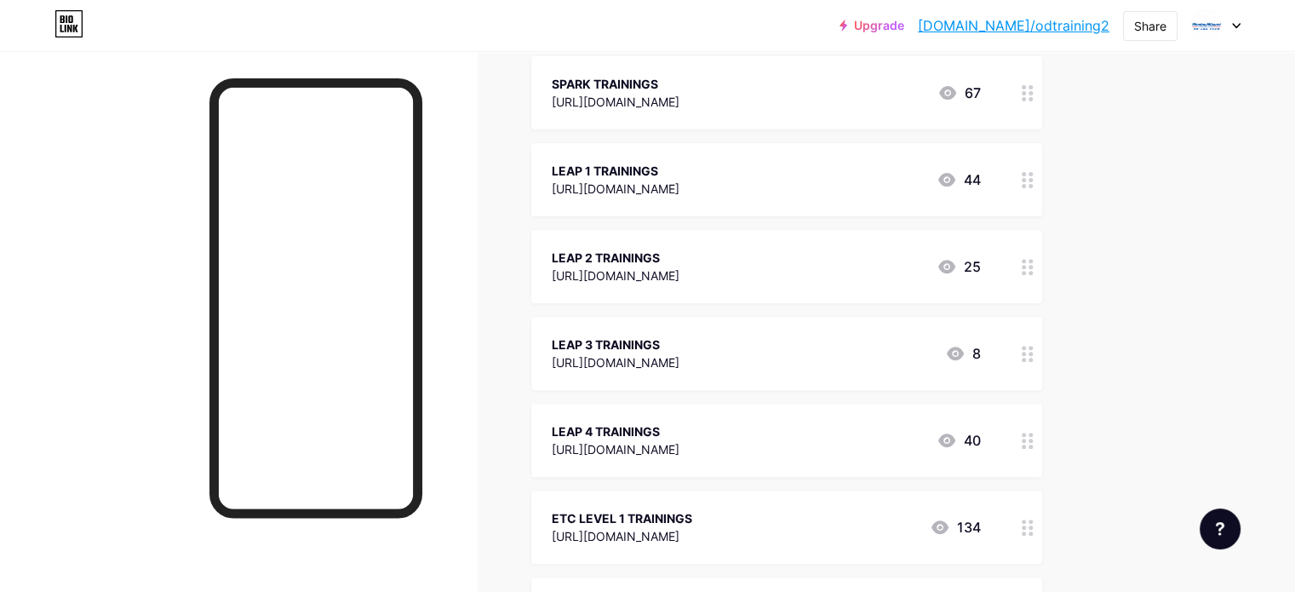
click at [1042, 175] on div at bounding box center [1027, 179] width 29 height 73
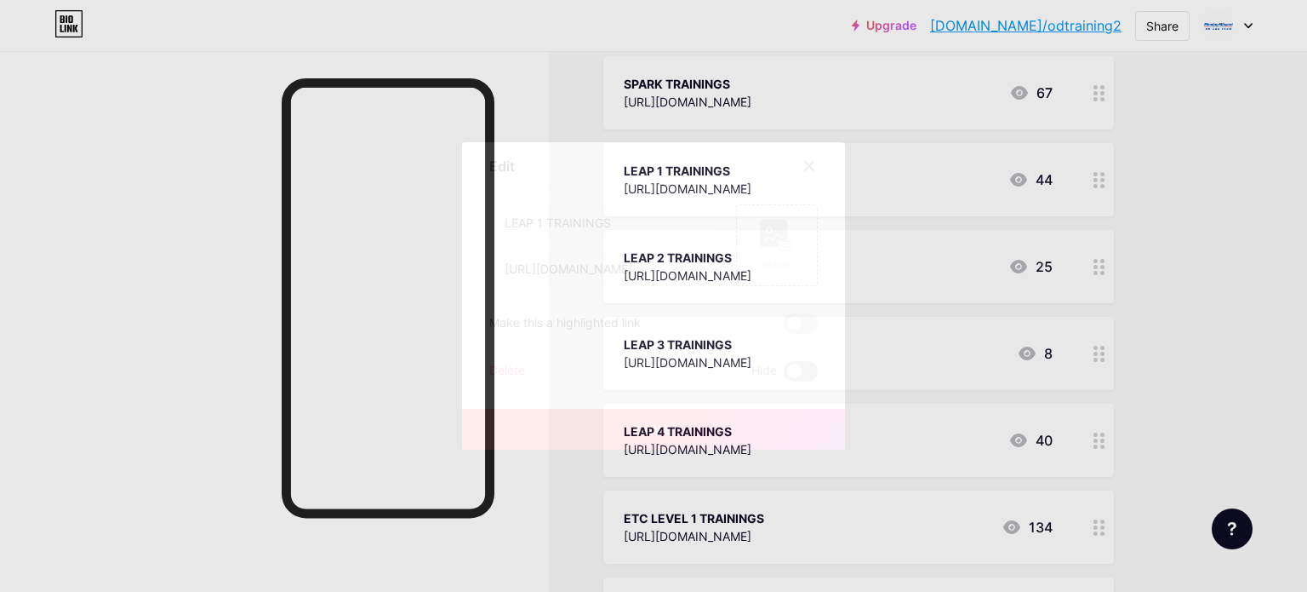
click at [807, 374] on span at bounding box center [801, 371] width 34 height 20
click at [784, 375] on input "checkbox" at bounding box center [784, 375] width 0 height 0
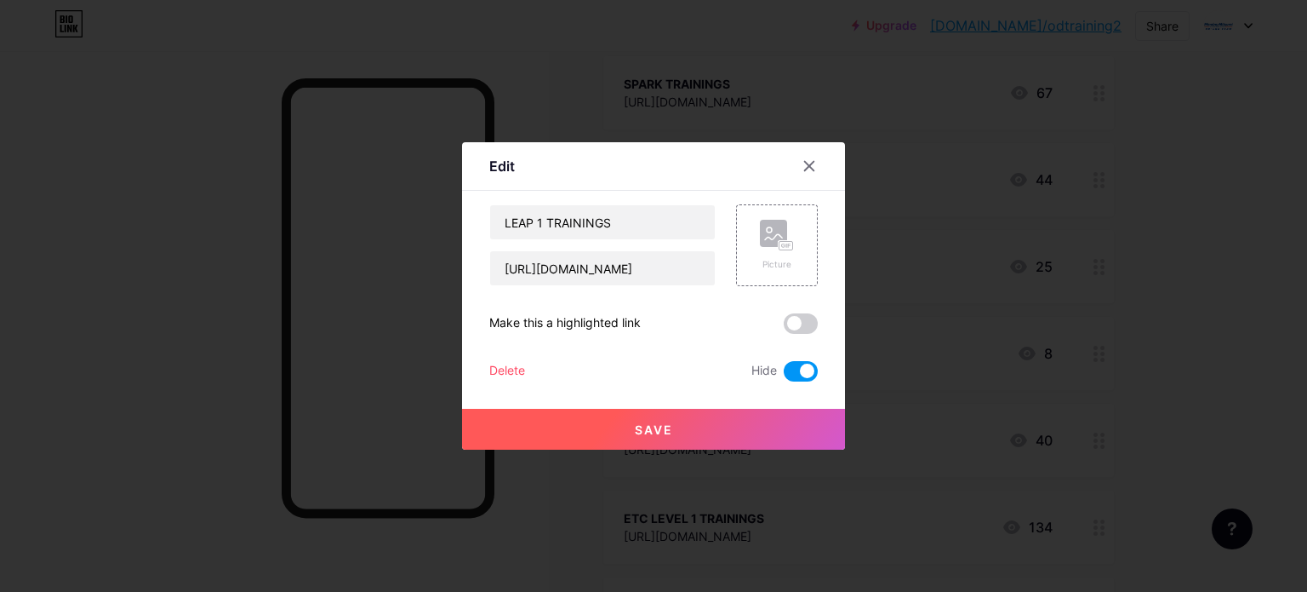
click at [744, 426] on button "Save" at bounding box center [653, 429] width 383 height 41
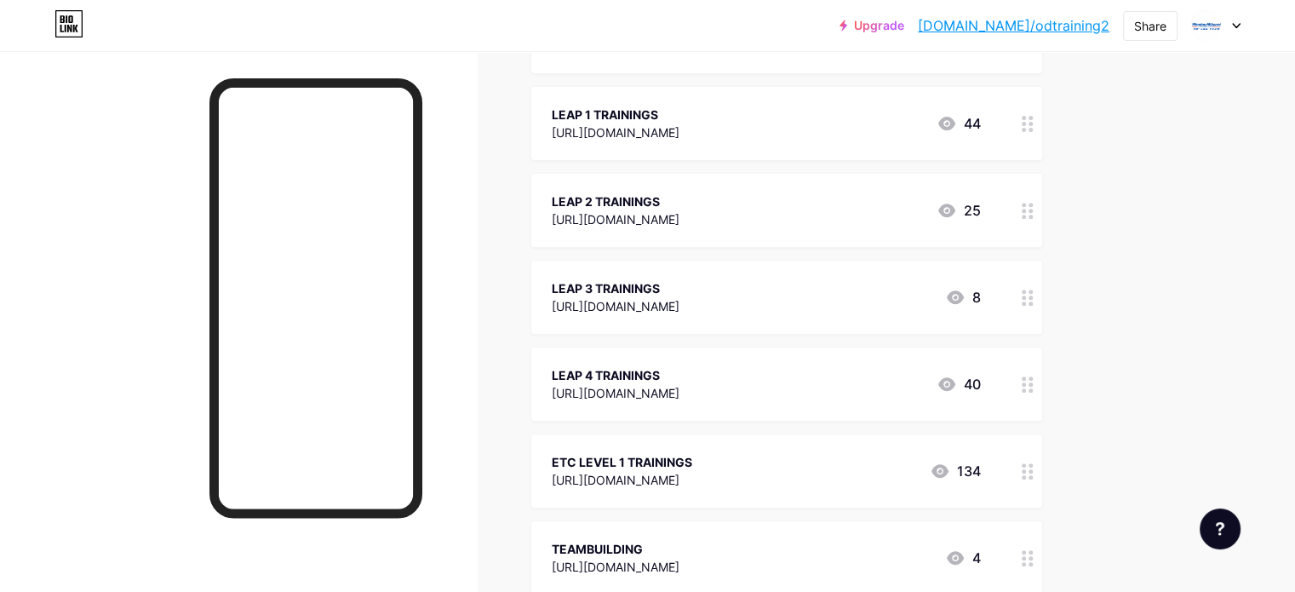
scroll to position [644, 0]
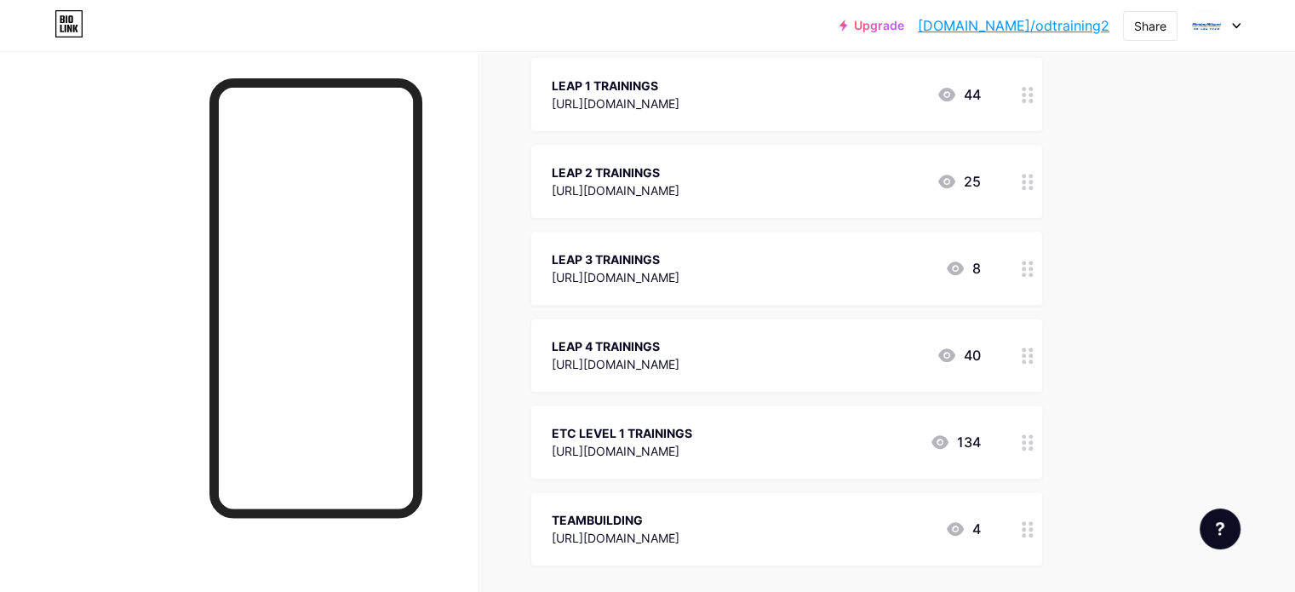
click at [1033, 179] on icon at bounding box center [1027, 182] width 12 height 16
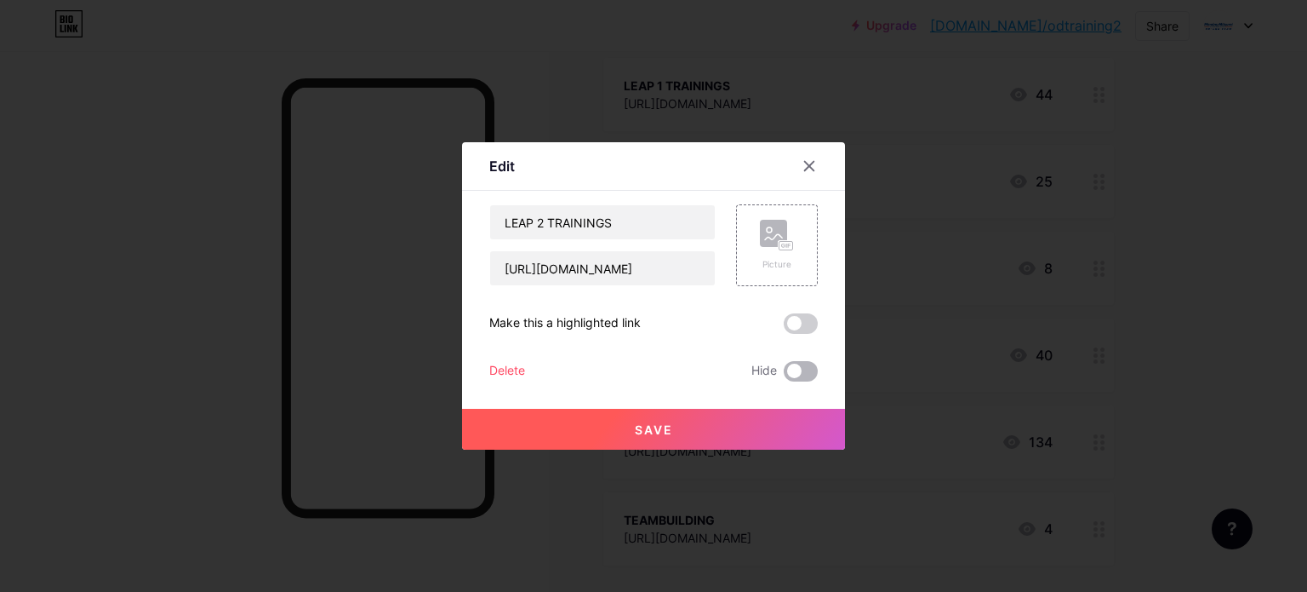
click at [788, 377] on span at bounding box center [801, 371] width 34 height 20
click at [784, 375] on input "checkbox" at bounding box center [784, 375] width 0 height 0
click at [728, 430] on button "Save" at bounding box center [653, 429] width 383 height 41
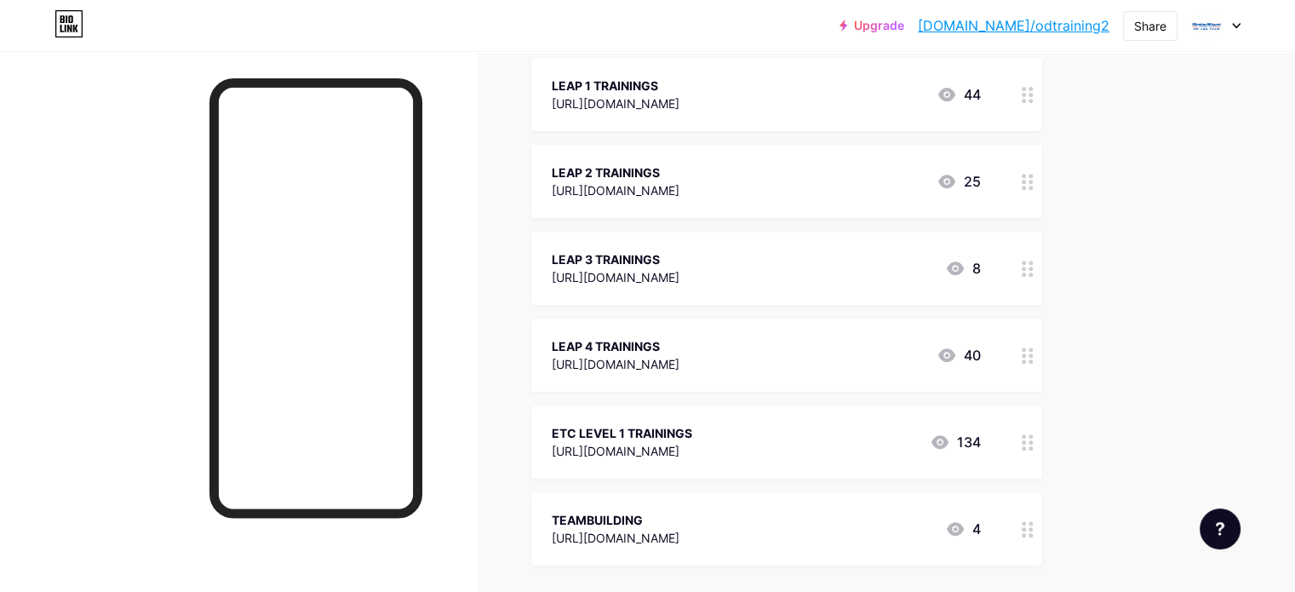
scroll to position [729, 0]
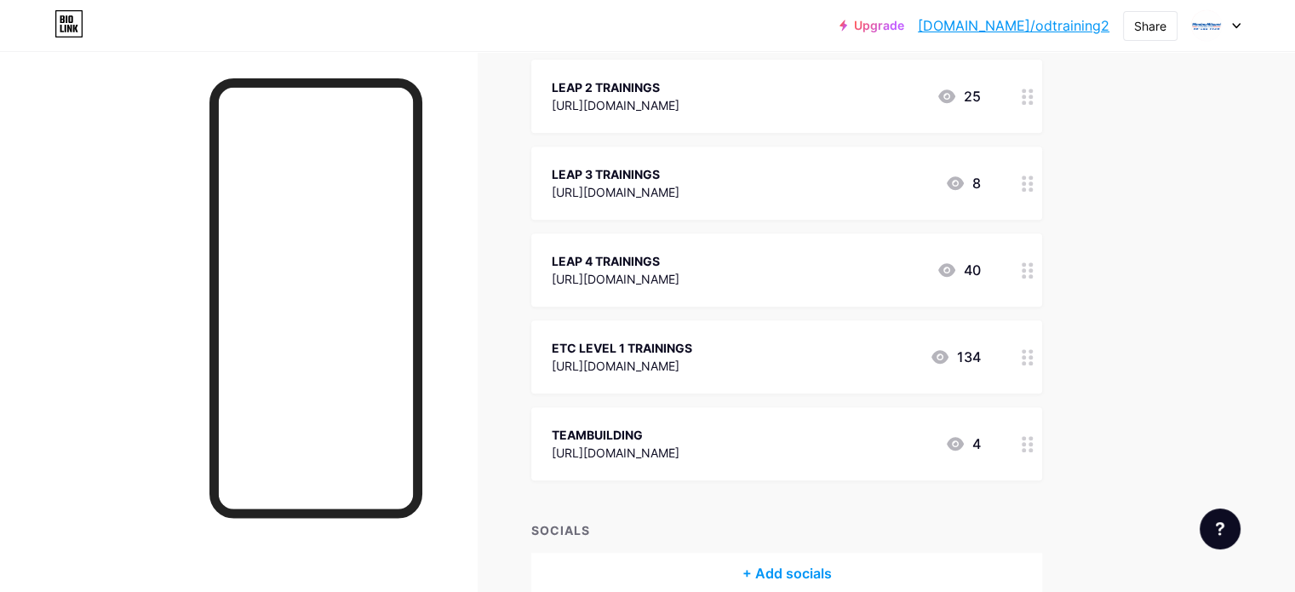
click at [1042, 180] on div at bounding box center [1027, 182] width 29 height 73
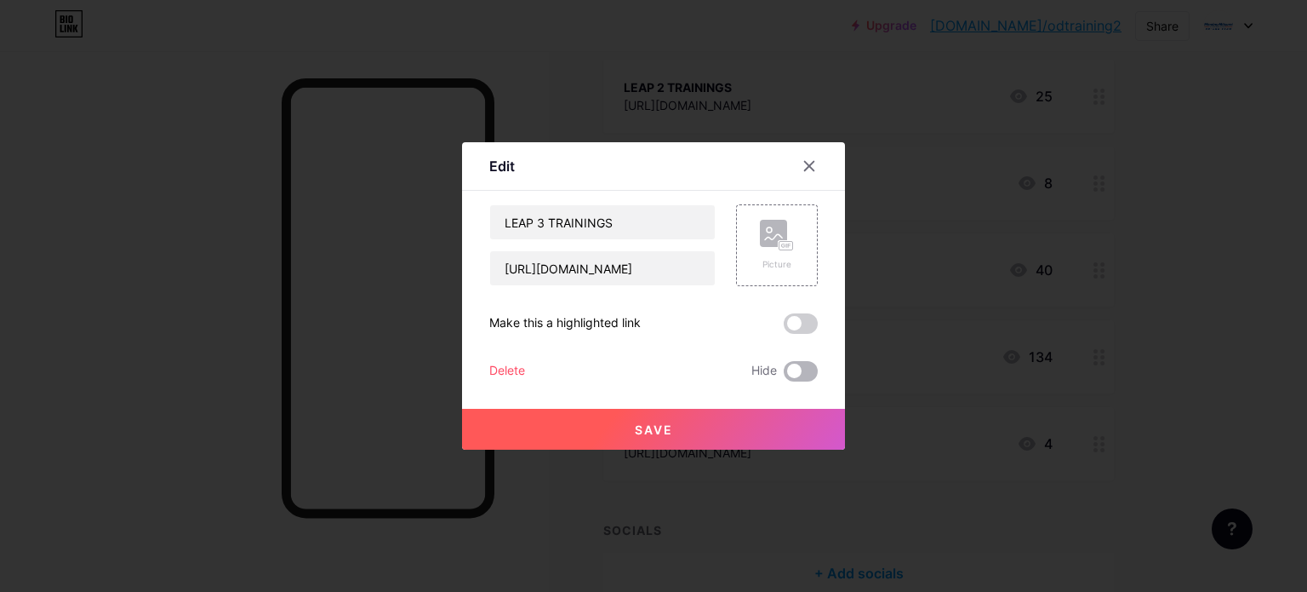
click at [786, 363] on span at bounding box center [801, 371] width 34 height 20
click at [784, 375] on input "checkbox" at bounding box center [784, 375] width 0 height 0
click at [741, 434] on button "Save" at bounding box center [653, 429] width 383 height 41
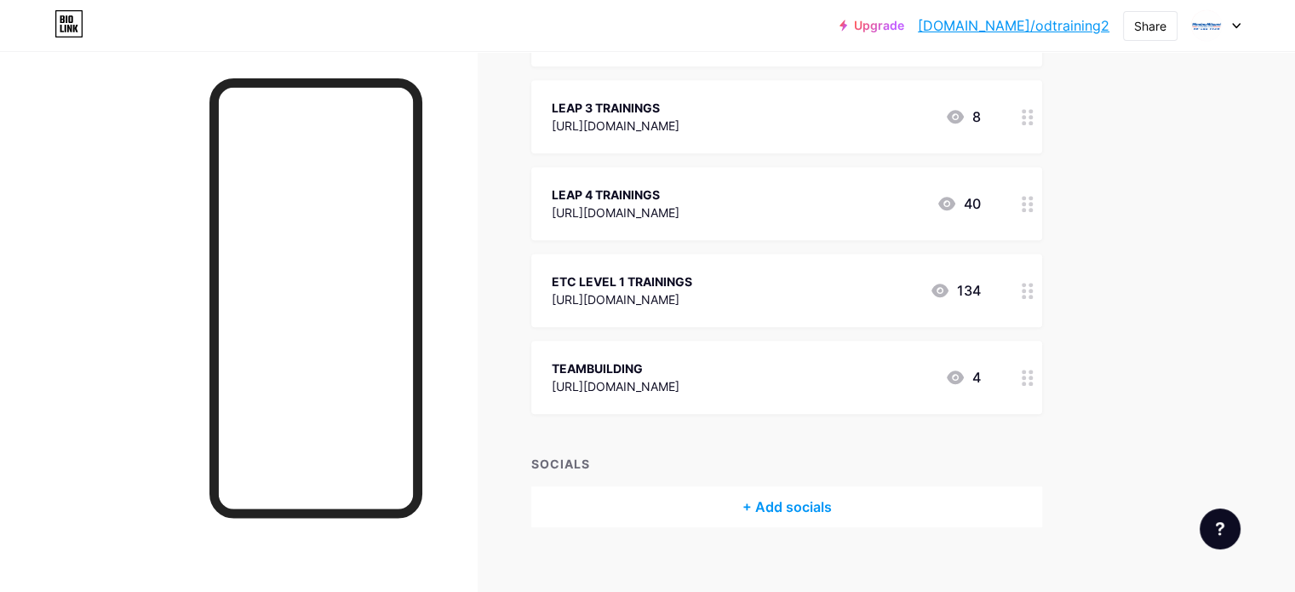
scroll to position [815, 0]
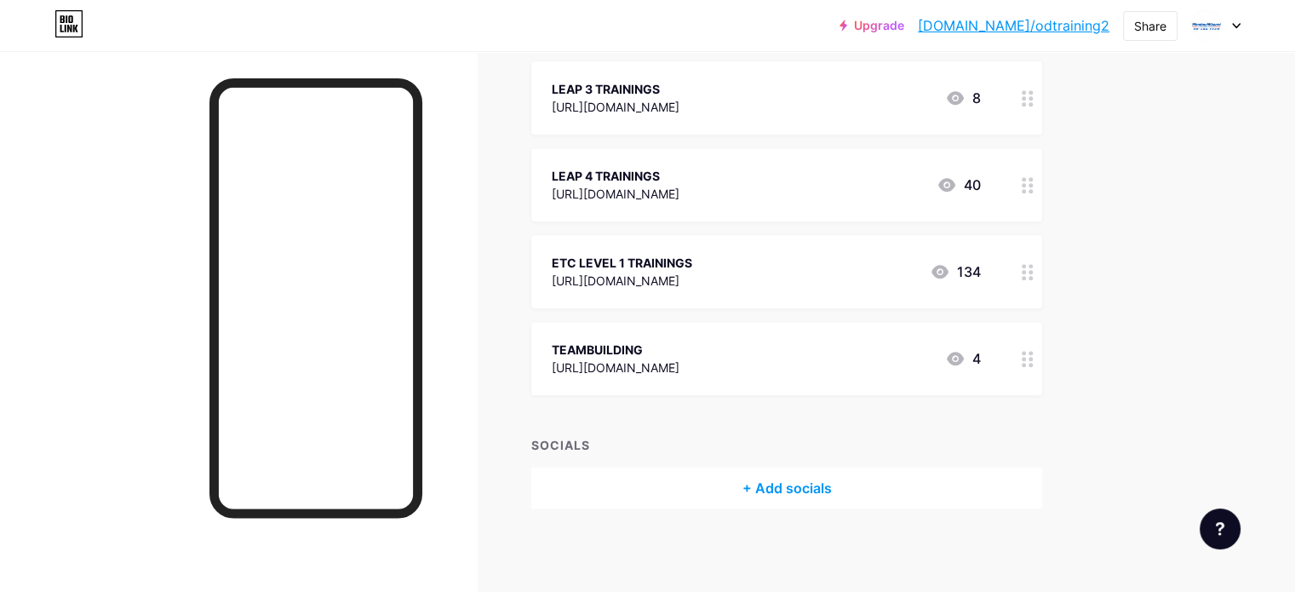
click at [1033, 98] on icon at bounding box center [1027, 98] width 12 height 16
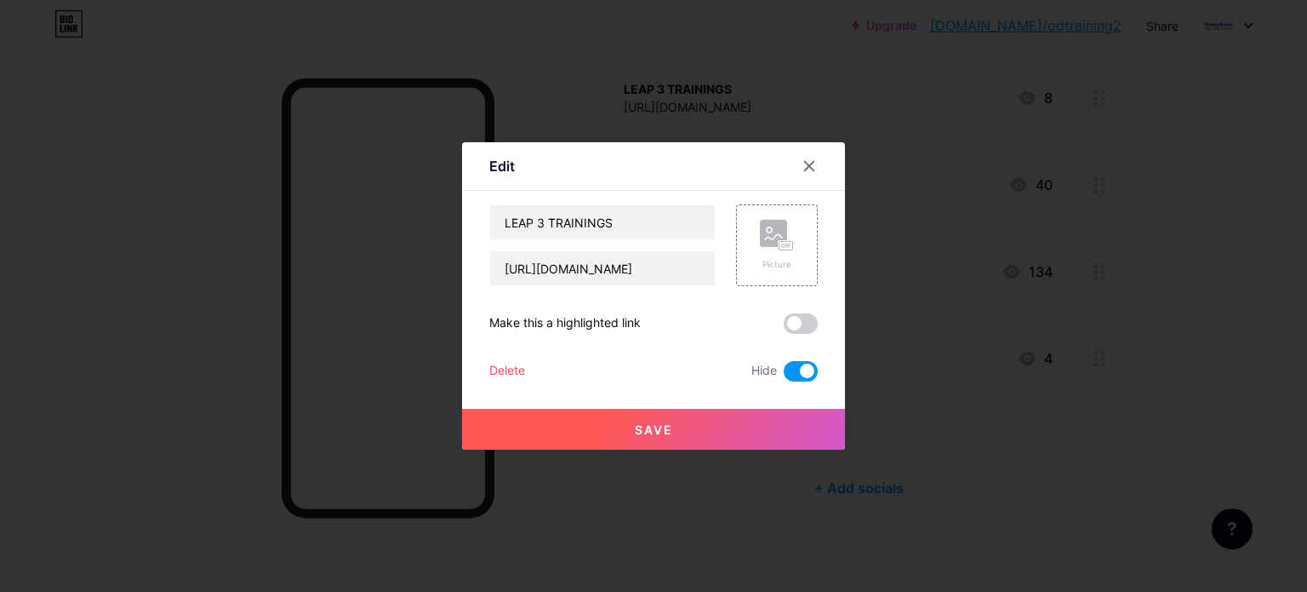
click at [1197, 142] on div at bounding box center [653, 296] width 1307 height 592
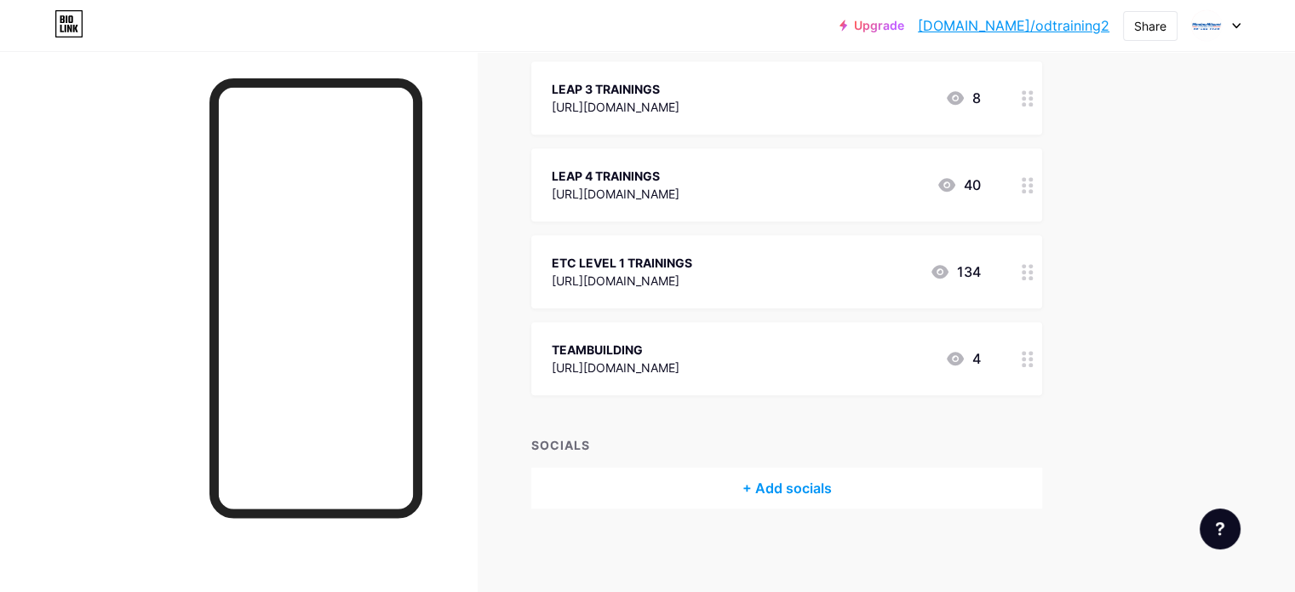
click at [1042, 190] on div "LEAP 4 TRAININGS [URL][DOMAIN_NAME] 40" at bounding box center [786, 184] width 511 height 73
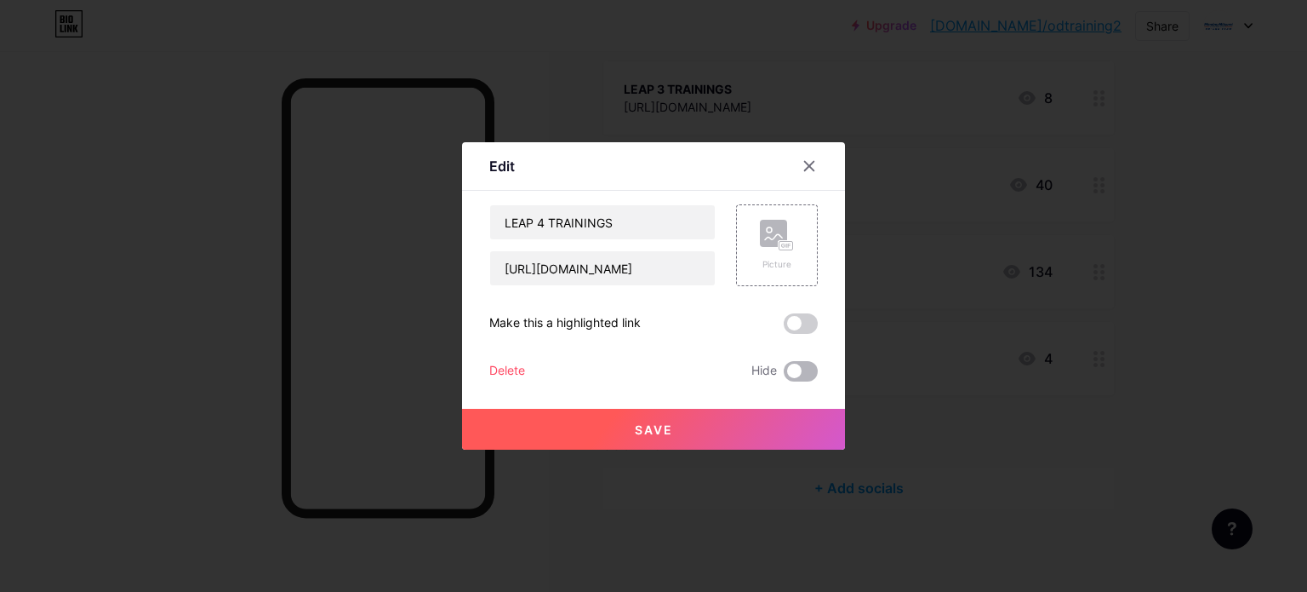
click at [803, 371] on span at bounding box center [801, 371] width 34 height 20
click at [784, 375] on input "checkbox" at bounding box center [784, 375] width 0 height 0
click at [698, 429] on button "Save" at bounding box center [653, 429] width 383 height 41
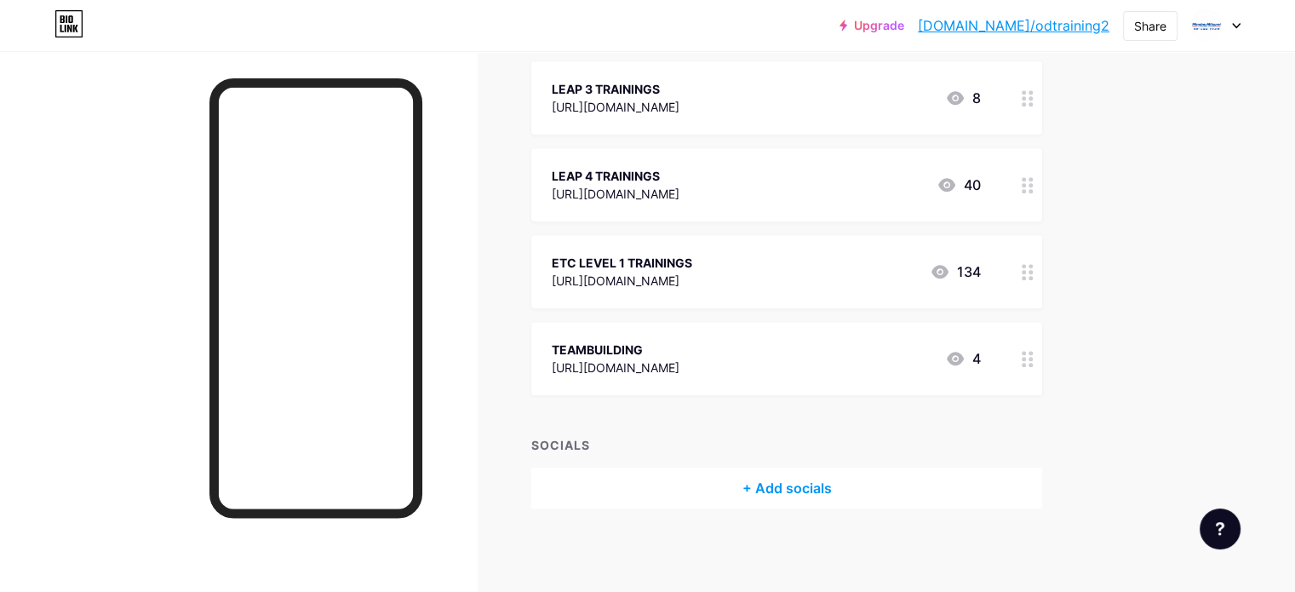
click at [1033, 182] on icon at bounding box center [1027, 185] width 12 height 16
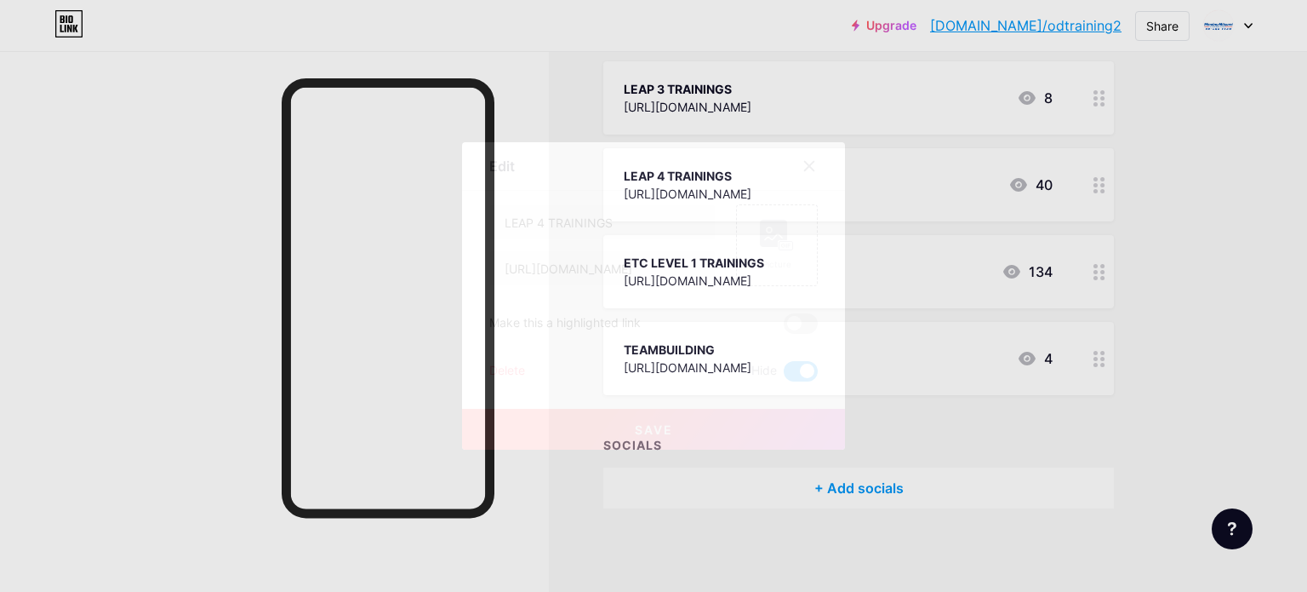
click at [1186, 173] on div at bounding box center [653, 296] width 1307 height 592
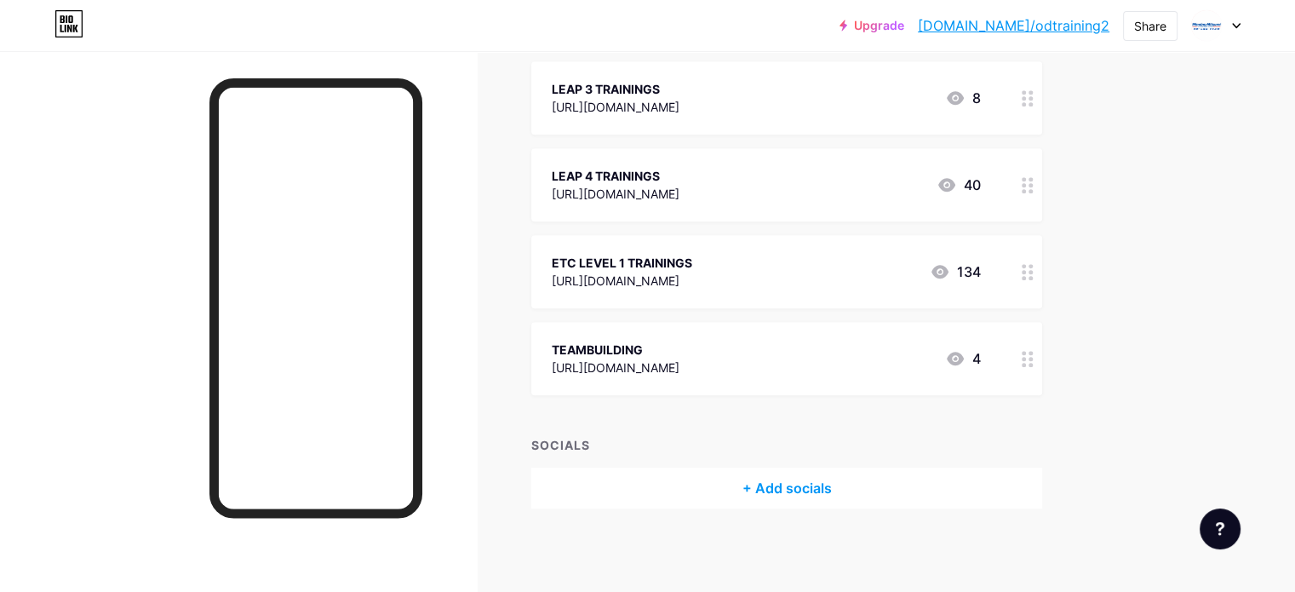
click at [1033, 186] on icon at bounding box center [1027, 185] width 12 height 16
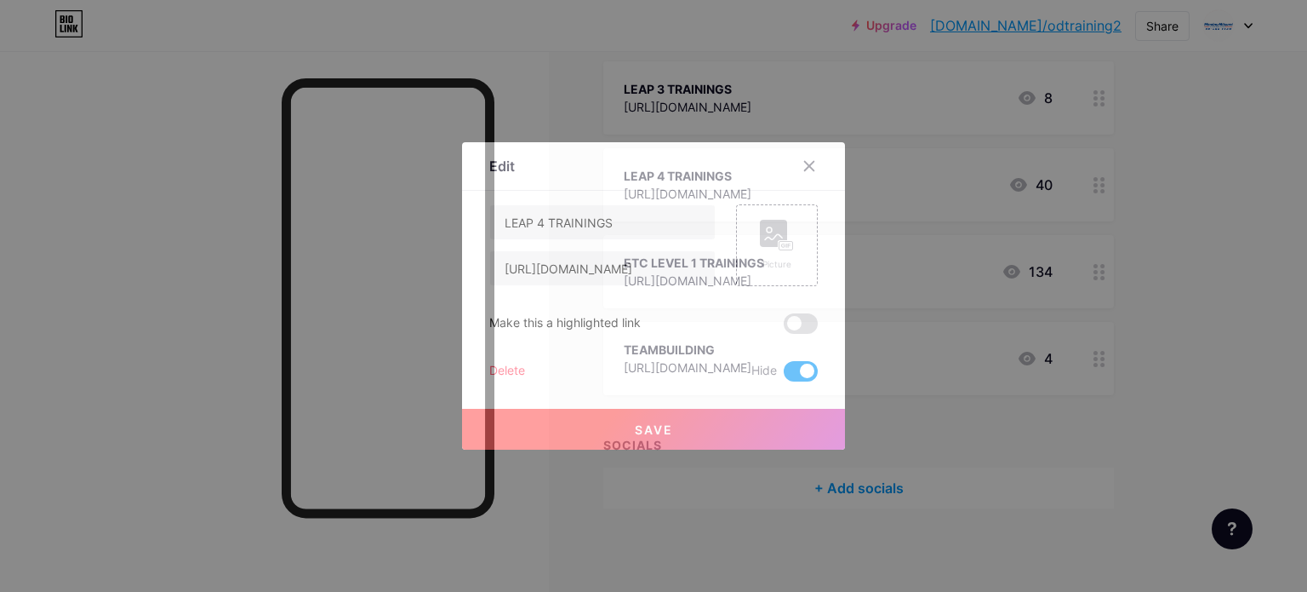
click at [1188, 194] on div at bounding box center [653, 296] width 1307 height 592
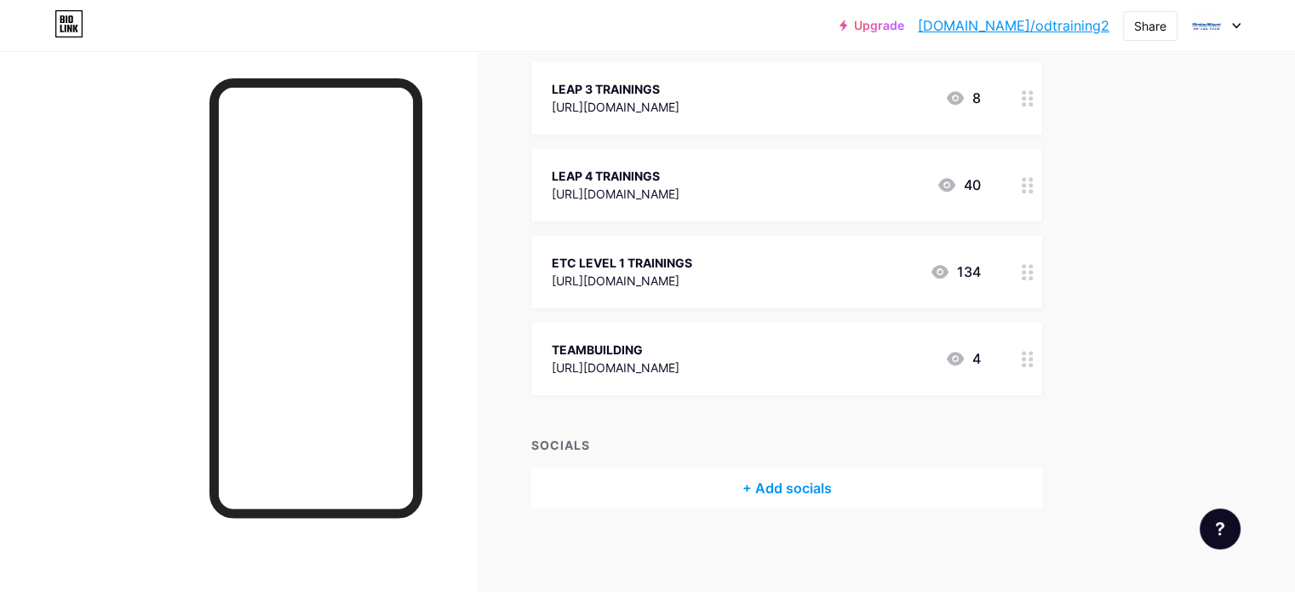
click at [1042, 294] on div at bounding box center [1027, 271] width 29 height 73
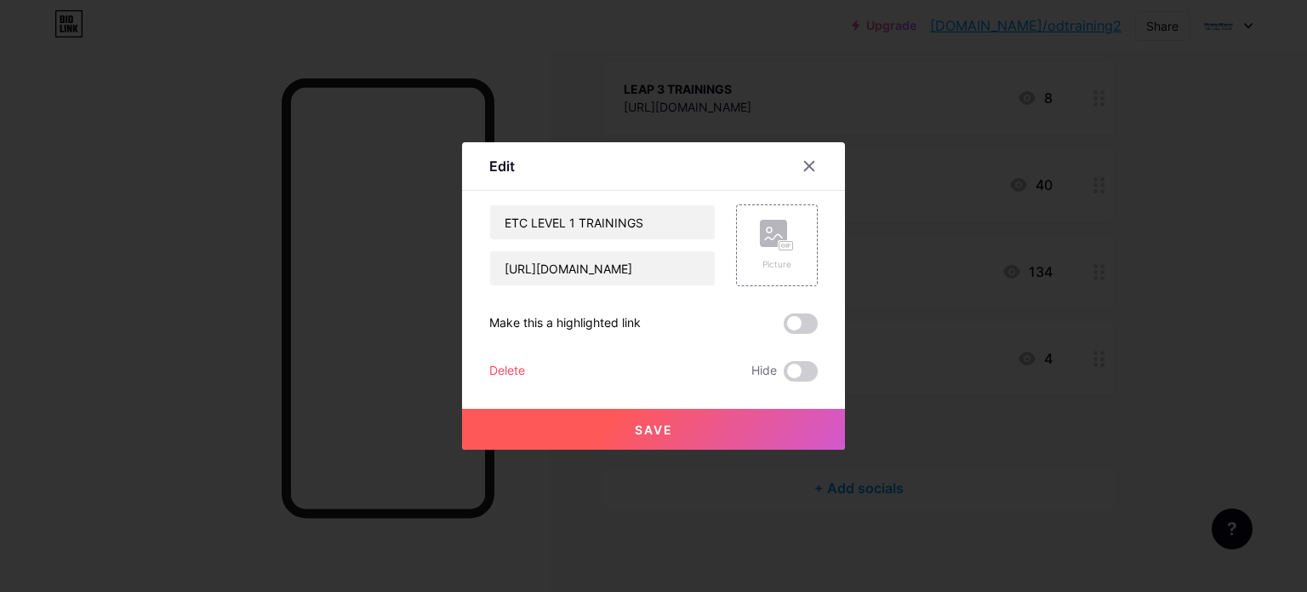
click at [786, 360] on div "ETC LEVEL 1 TRAININGS [URL][DOMAIN_NAME] Picture Make this a highlighted link D…" at bounding box center [653, 292] width 329 height 177
click at [793, 377] on span at bounding box center [801, 371] width 34 height 20
click at [784, 375] on input "checkbox" at bounding box center [784, 375] width 0 height 0
click at [761, 435] on button "Save" at bounding box center [653, 429] width 383 height 41
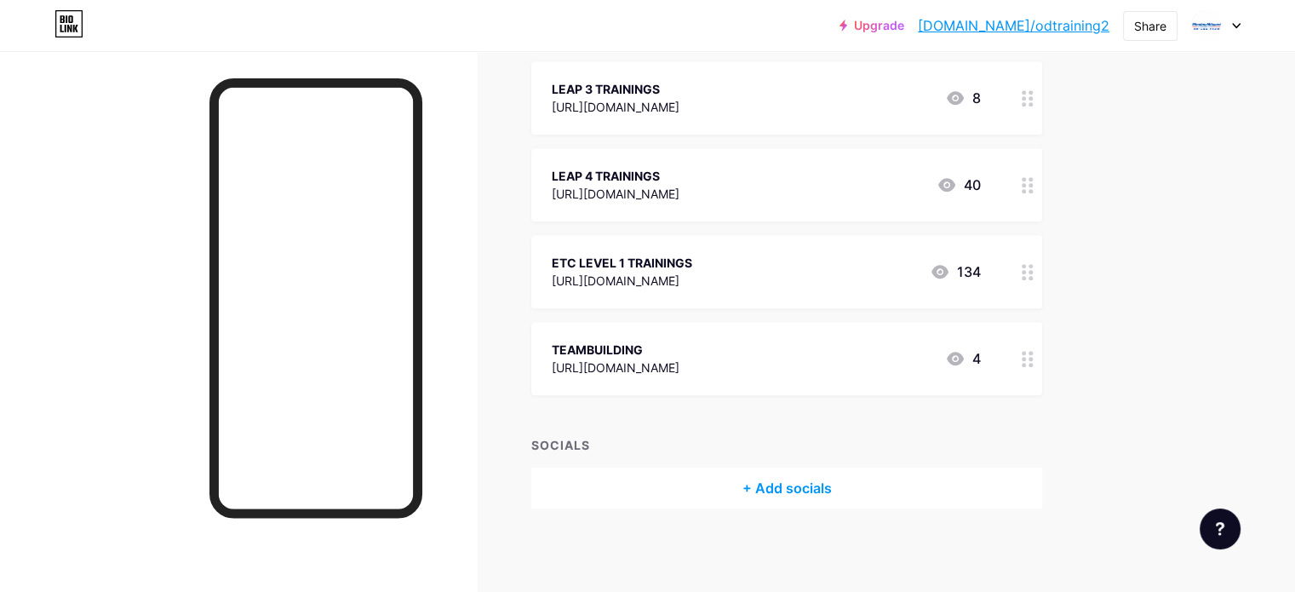
click at [1033, 272] on icon at bounding box center [1027, 272] width 12 height 16
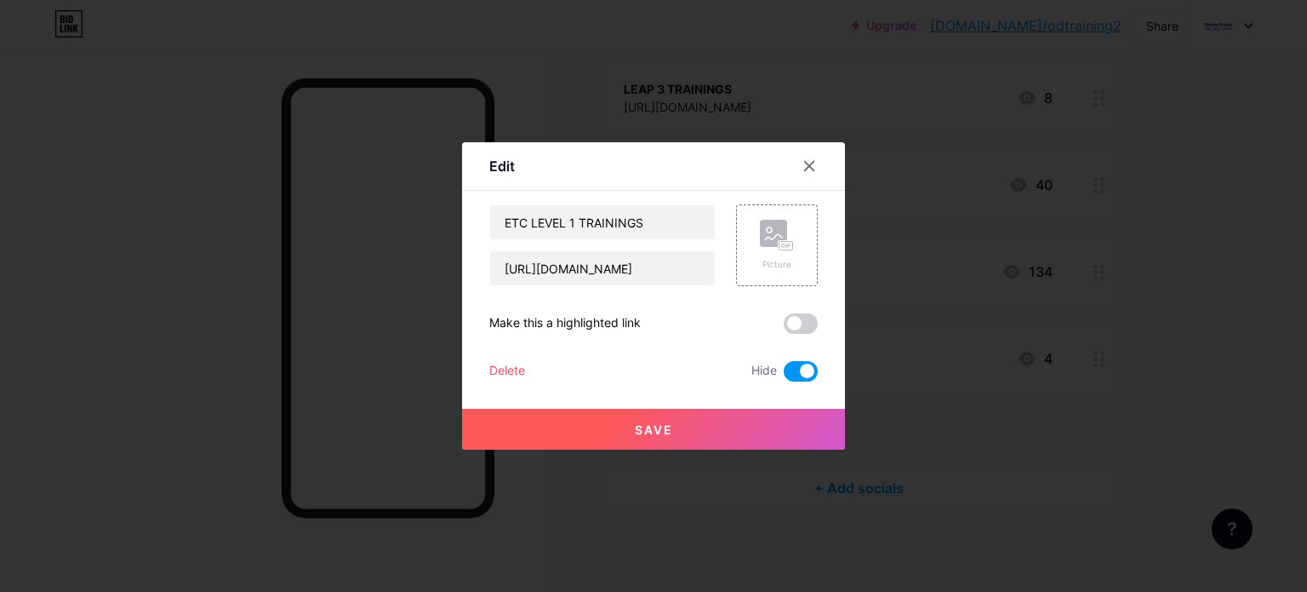
click at [1219, 242] on div at bounding box center [653, 296] width 1307 height 592
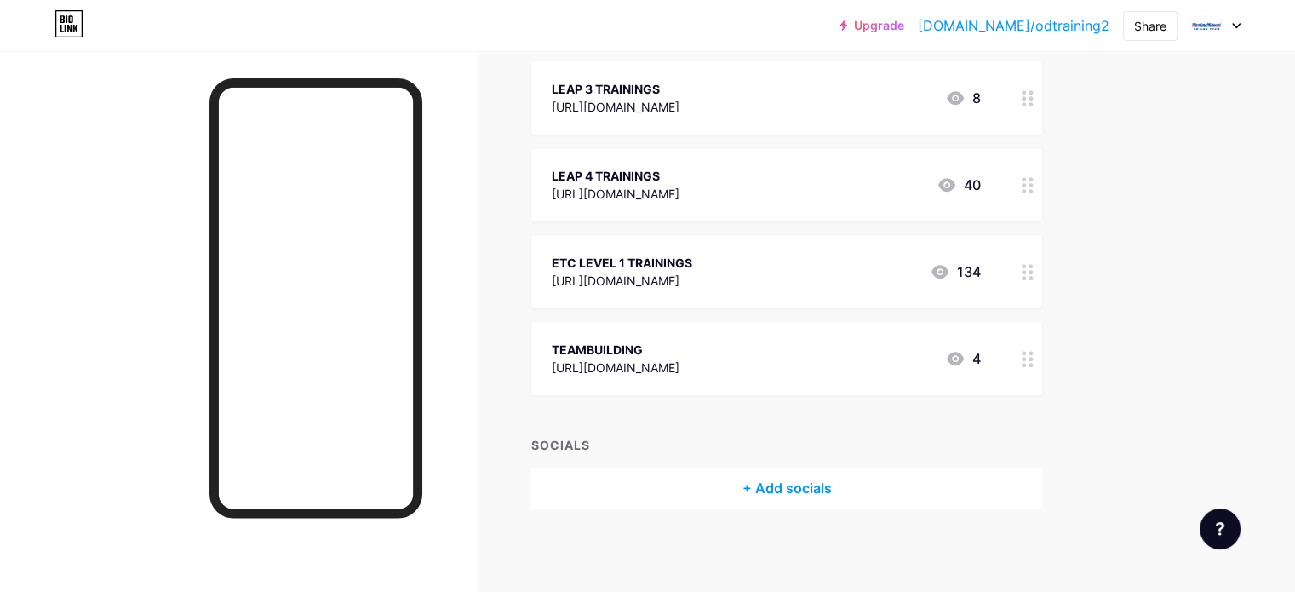
click at [1033, 353] on icon at bounding box center [1027, 359] width 12 height 16
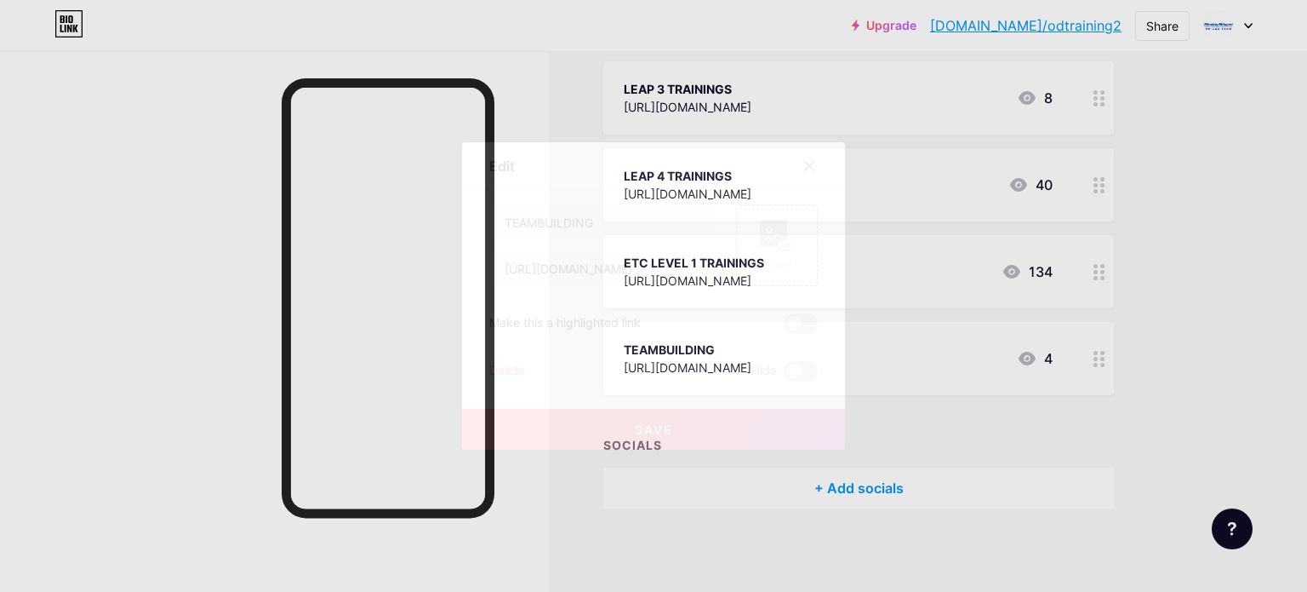
click at [794, 353] on div "TEAMBUILDING [URL][DOMAIN_NAME] Picture Make this a highlighted link Delete Hid…" at bounding box center [653, 292] width 329 height 177
click at [793, 369] on span at bounding box center [801, 371] width 34 height 20
click at [784, 375] on input "checkbox" at bounding box center [784, 375] width 0 height 0
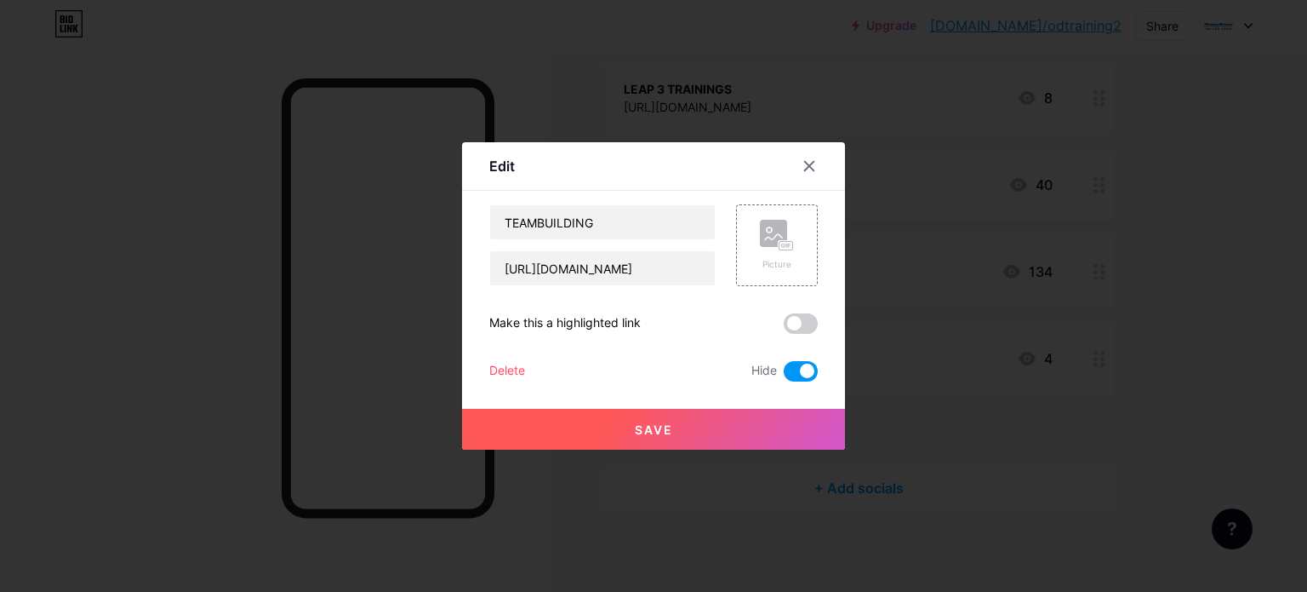
click at [662, 432] on span "Save" at bounding box center [654, 429] width 38 height 14
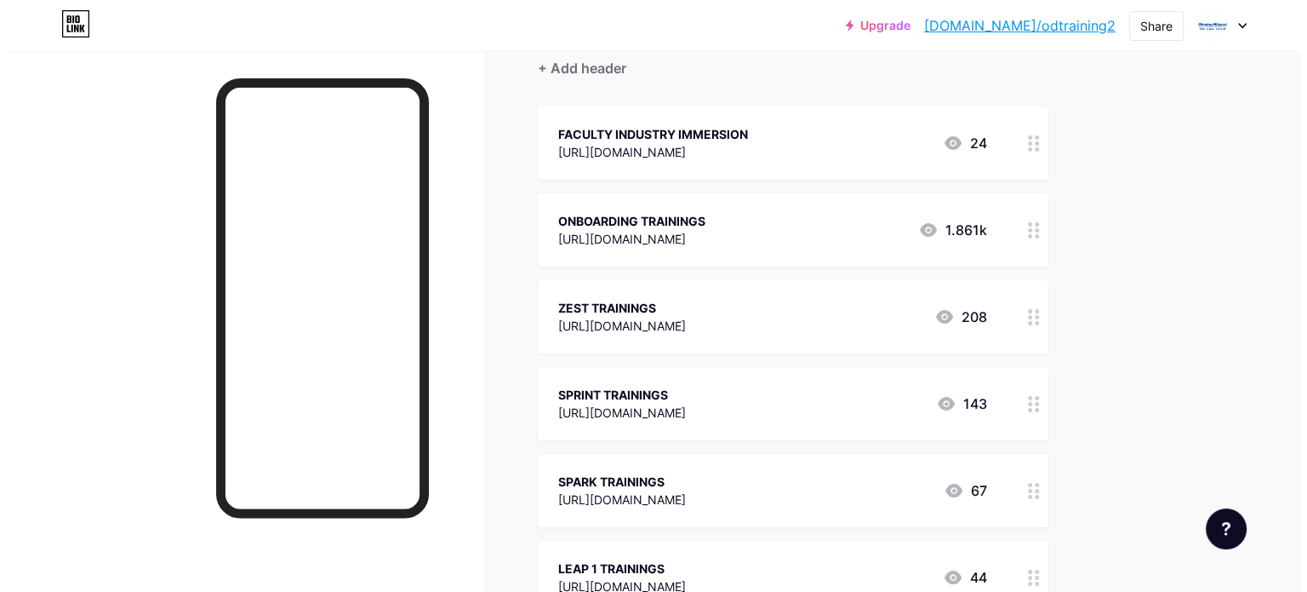
scroll to position [0, 0]
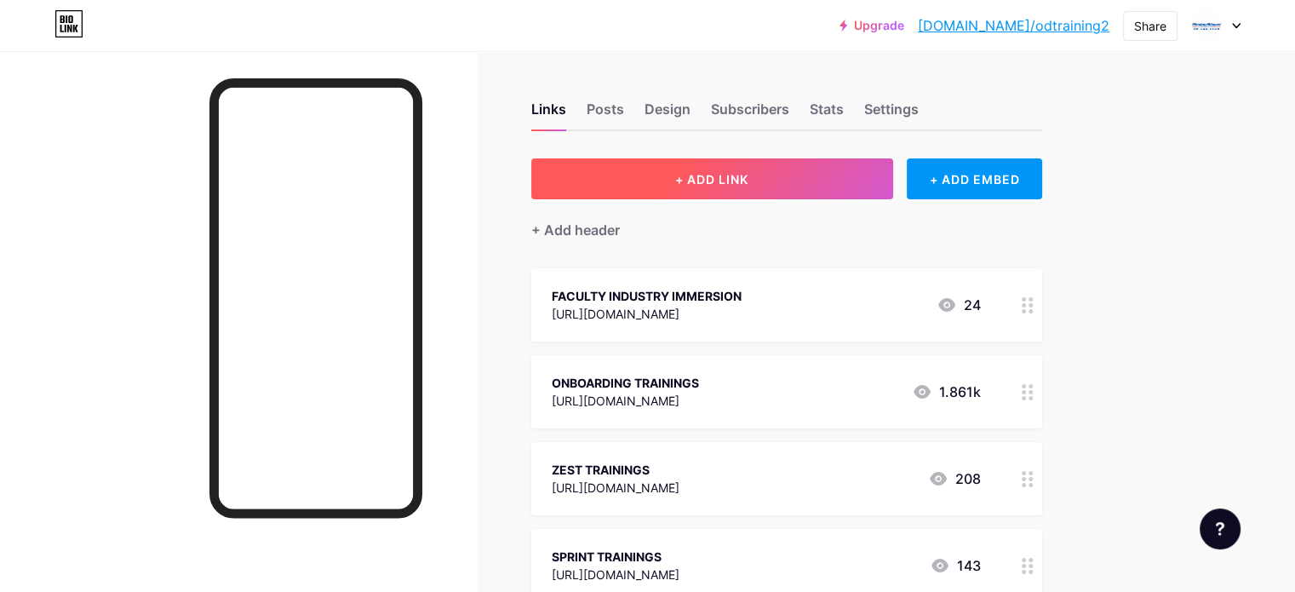
click at [855, 163] on button "+ ADD LINK" at bounding box center [712, 178] width 362 height 41
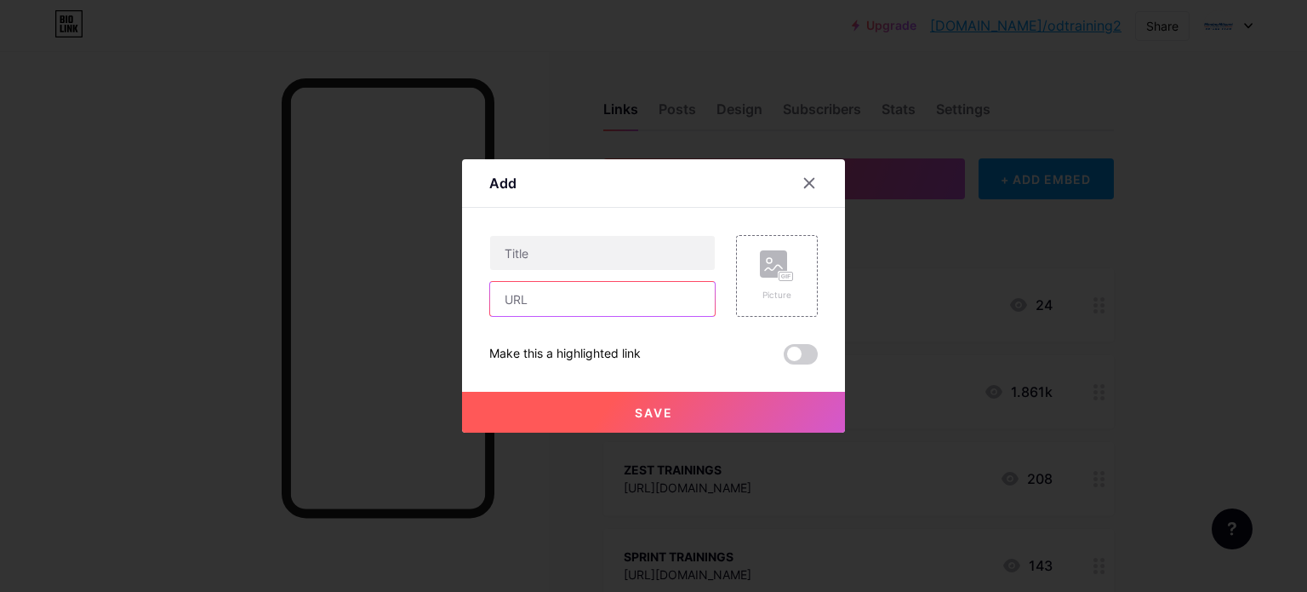
click at [582, 301] on input "text" at bounding box center [602, 299] width 225 height 34
paste input "[URL][DOMAIN_NAME]"
type input "[URL][DOMAIN_NAME]"
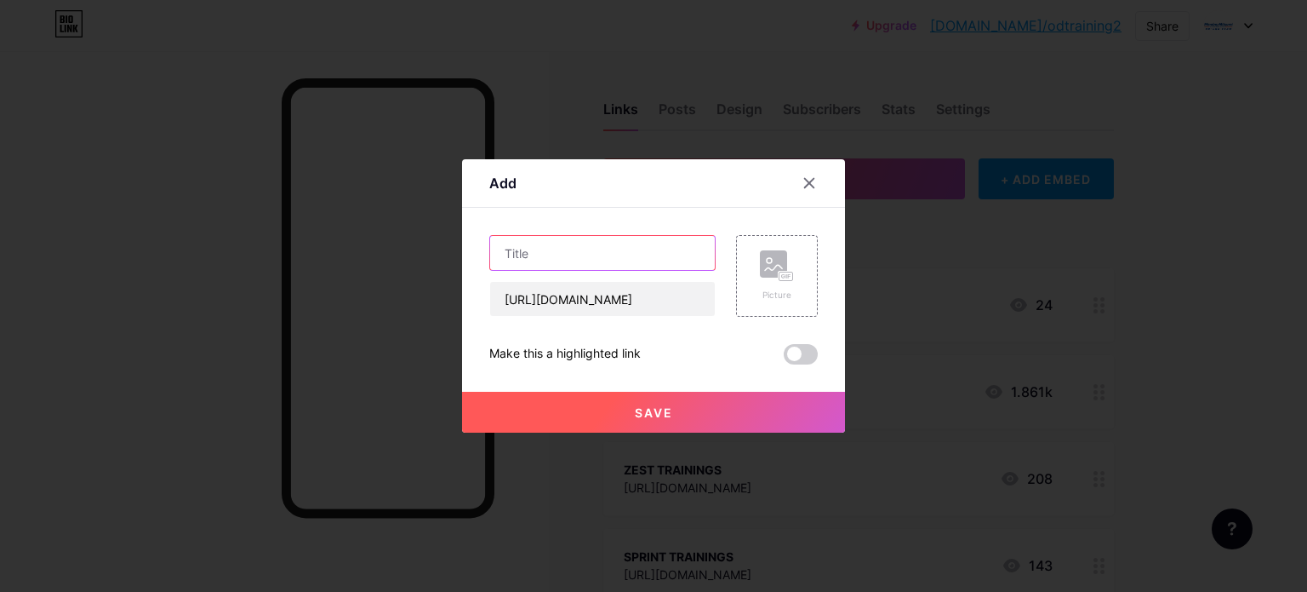
click at [589, 254] on input "text" at bounding box center [602, 253] width 225 height 34
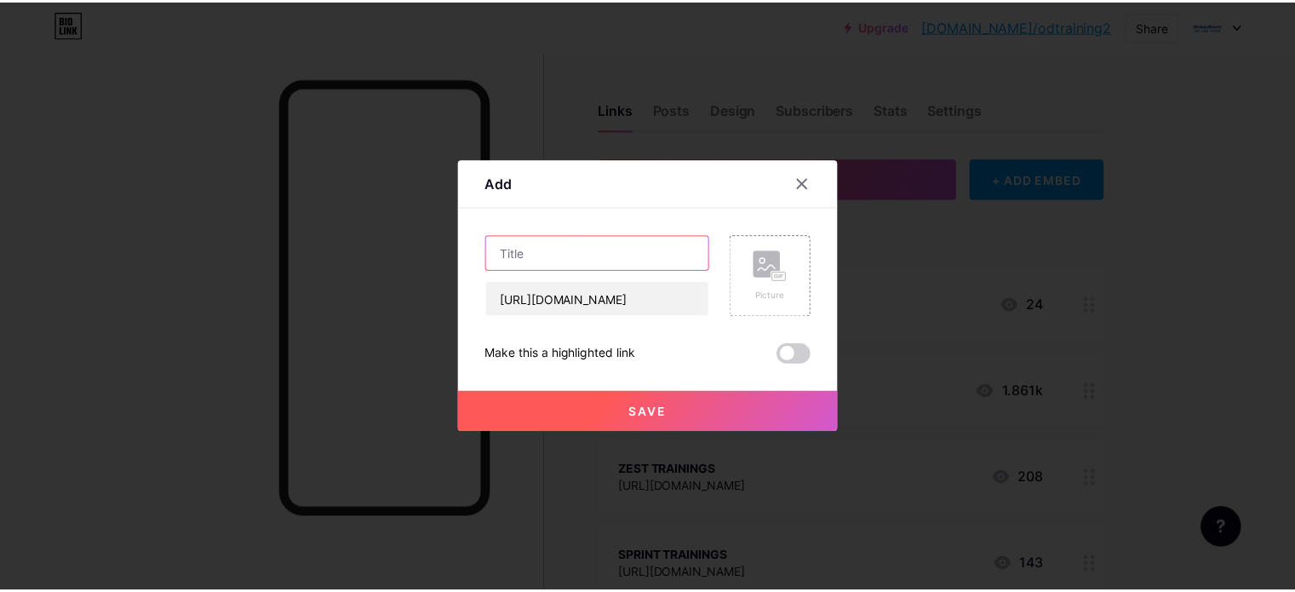
scroll to position [0, 0]
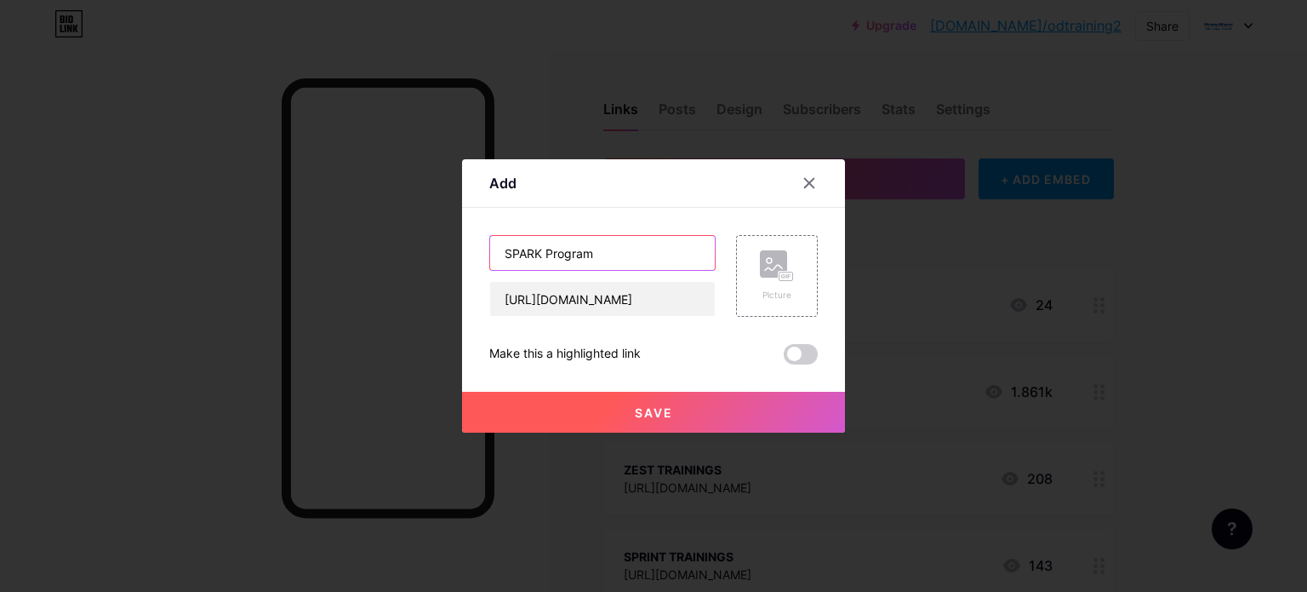
type input "SPARK Program"
click at [649, 405] on span "Save" at bounding box center [654, 412] width 38 height 14
